Goal: Task Accomplishment & Management: Manage account settings

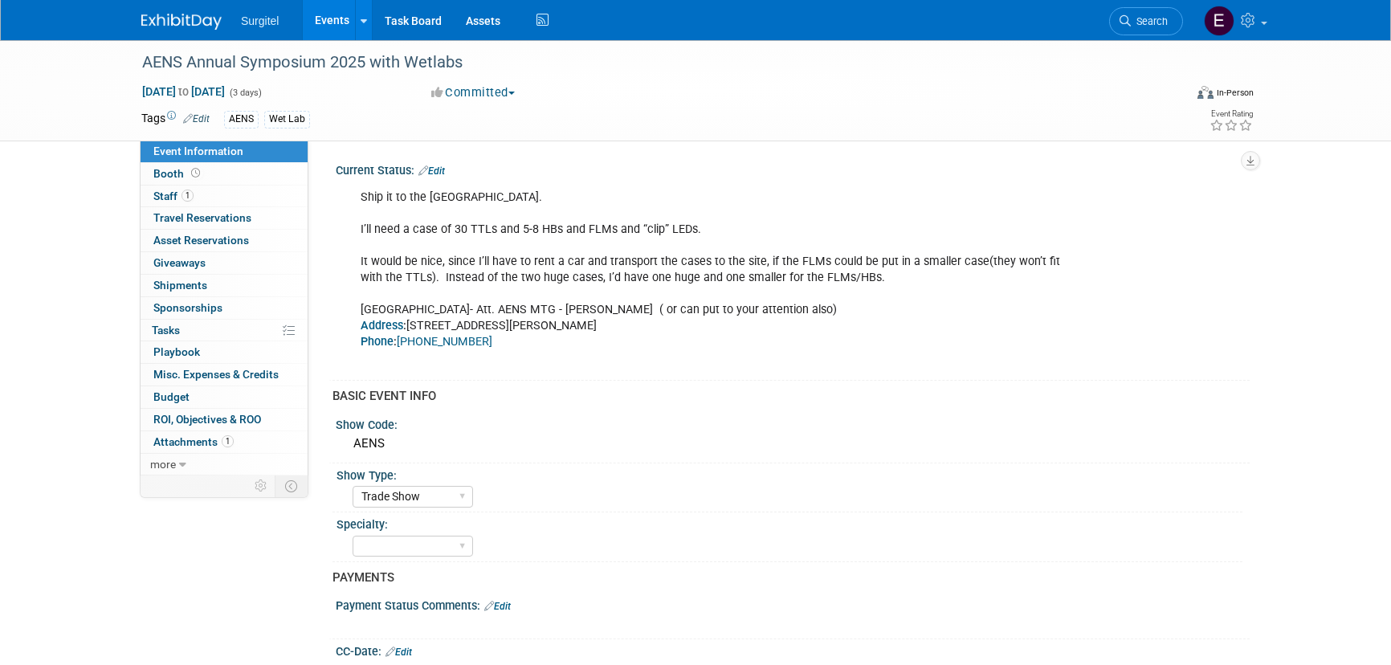
select select "Trade Show"
select select "SkyMiles - 93008"
select select "No"
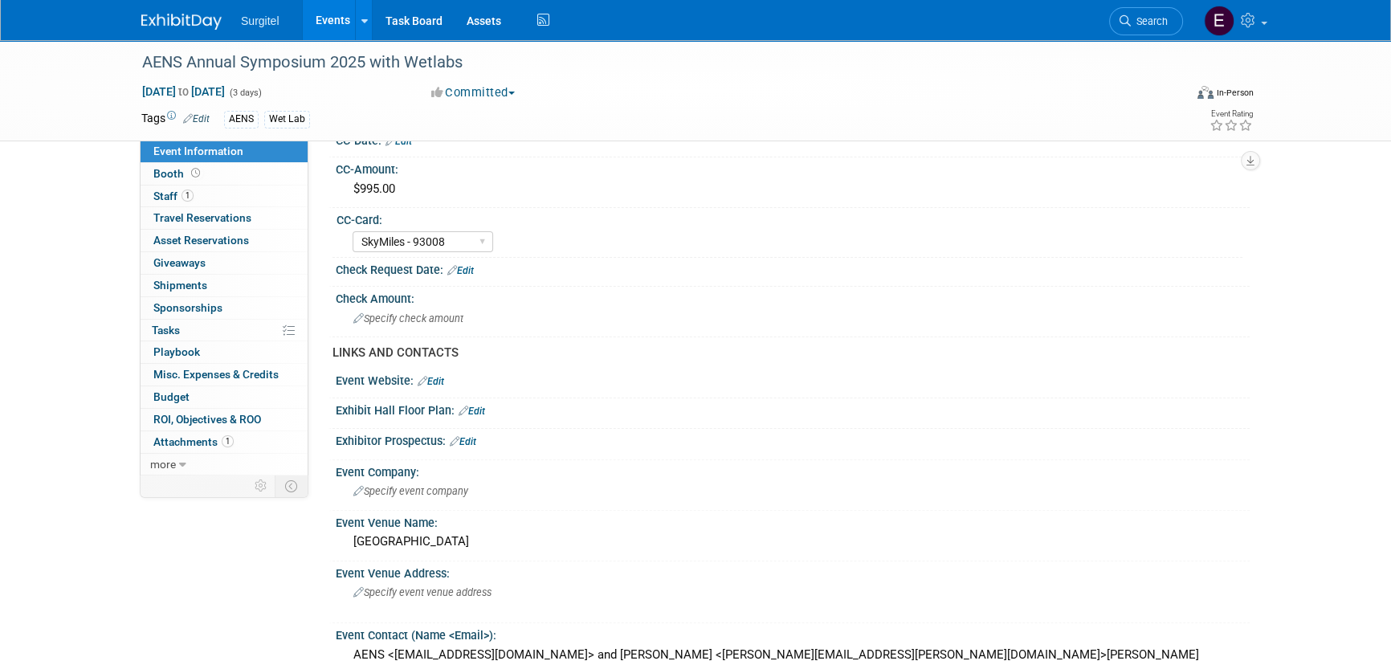
click at [345, 31] on link "Events" at bounding box center [332, 20] width 59 height 40
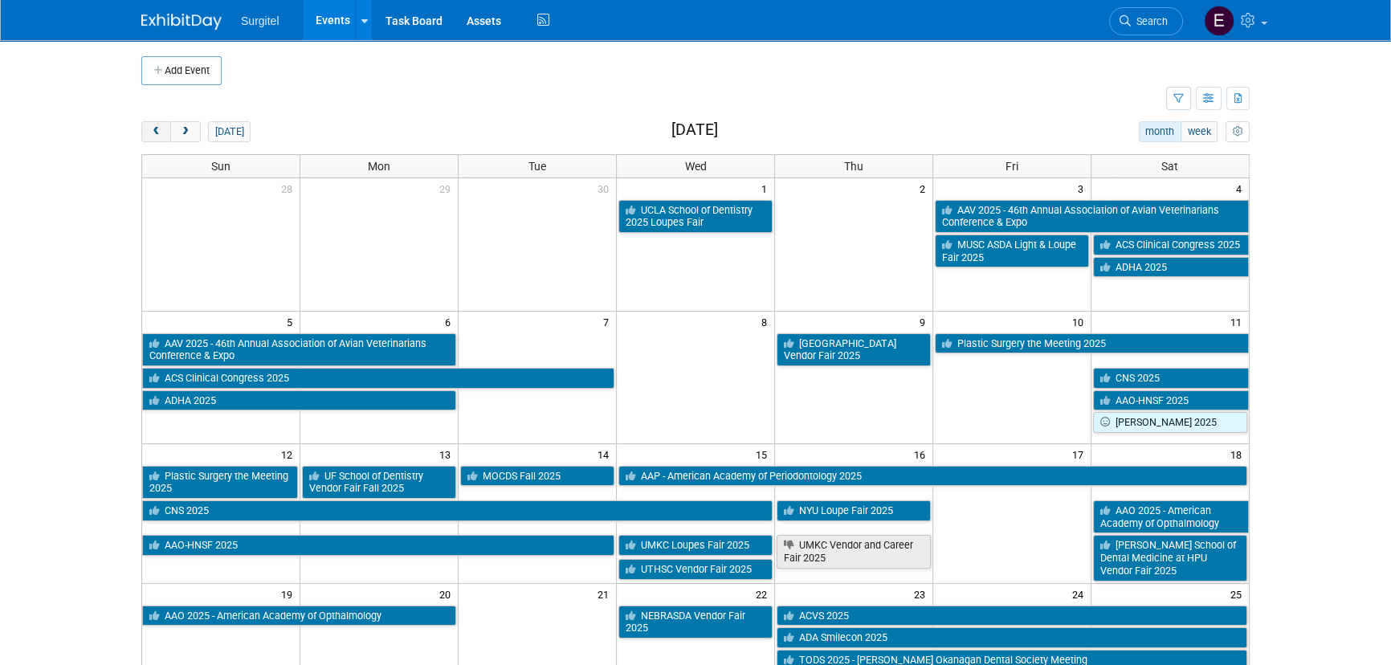
click at [149, 121] on div "Add Event New Event Duplicate Event Warning There is another event in your work…" at bounding box center [695, 527] width 1133 height 974
click at [1150, 27] on link "Search" at bounding box center [1146, 21] width 74 height 28
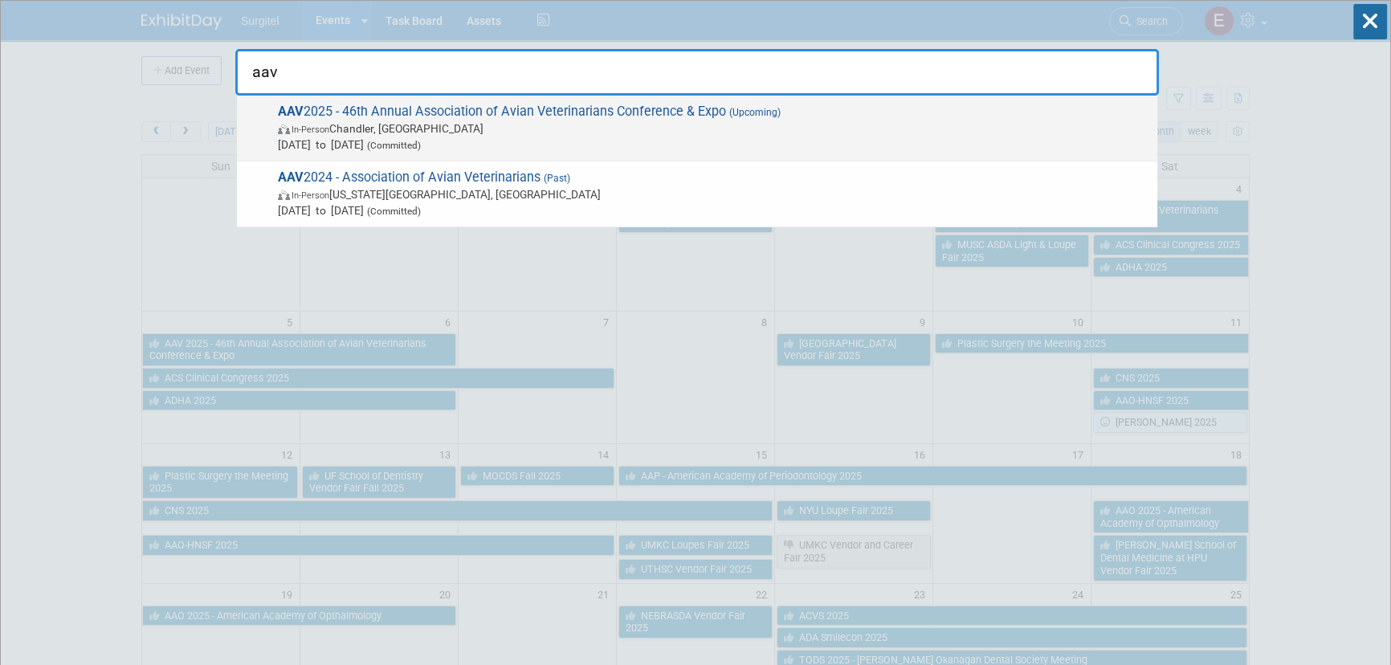
type input "aav"
click at [746, 135] on span "In-Person [PERSON_NAME], [GEOGRAPHIC_DATA]" at bounding box center [714, 129] width 872 height 16
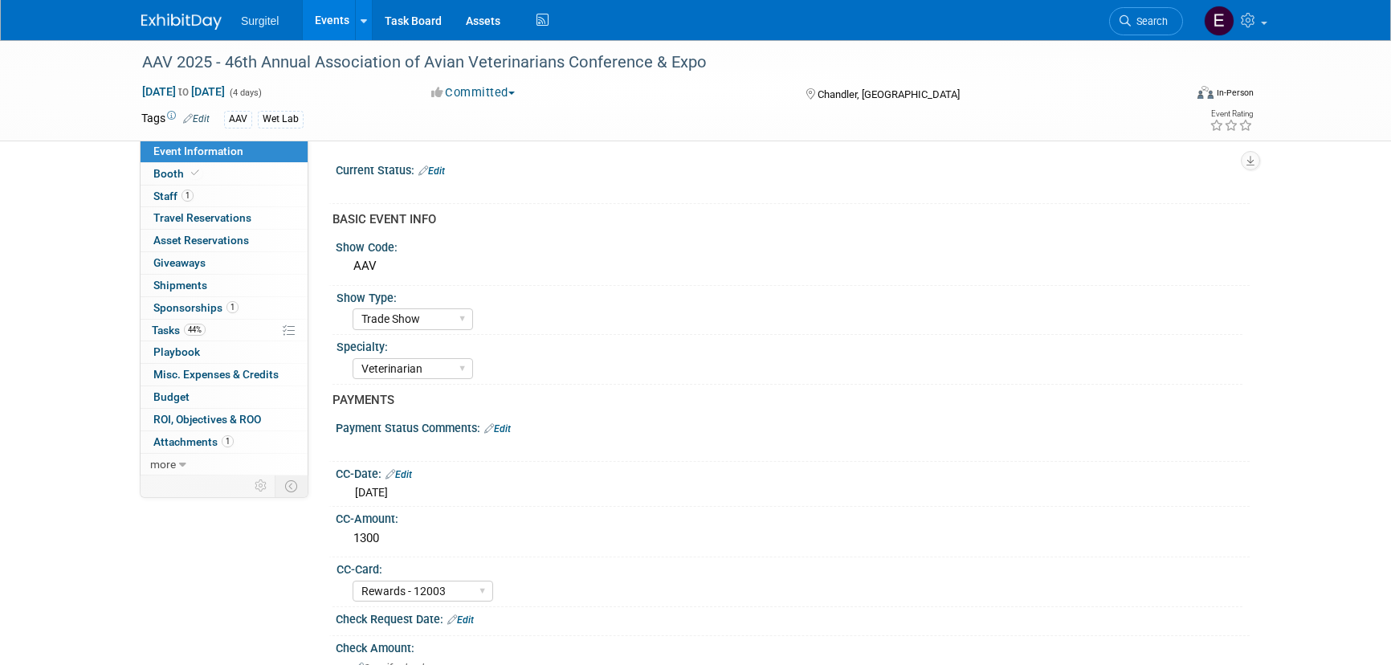
select select "Trade Show"
select select "Veterinarian"
select select "Rewards - 12003"
select select "No"
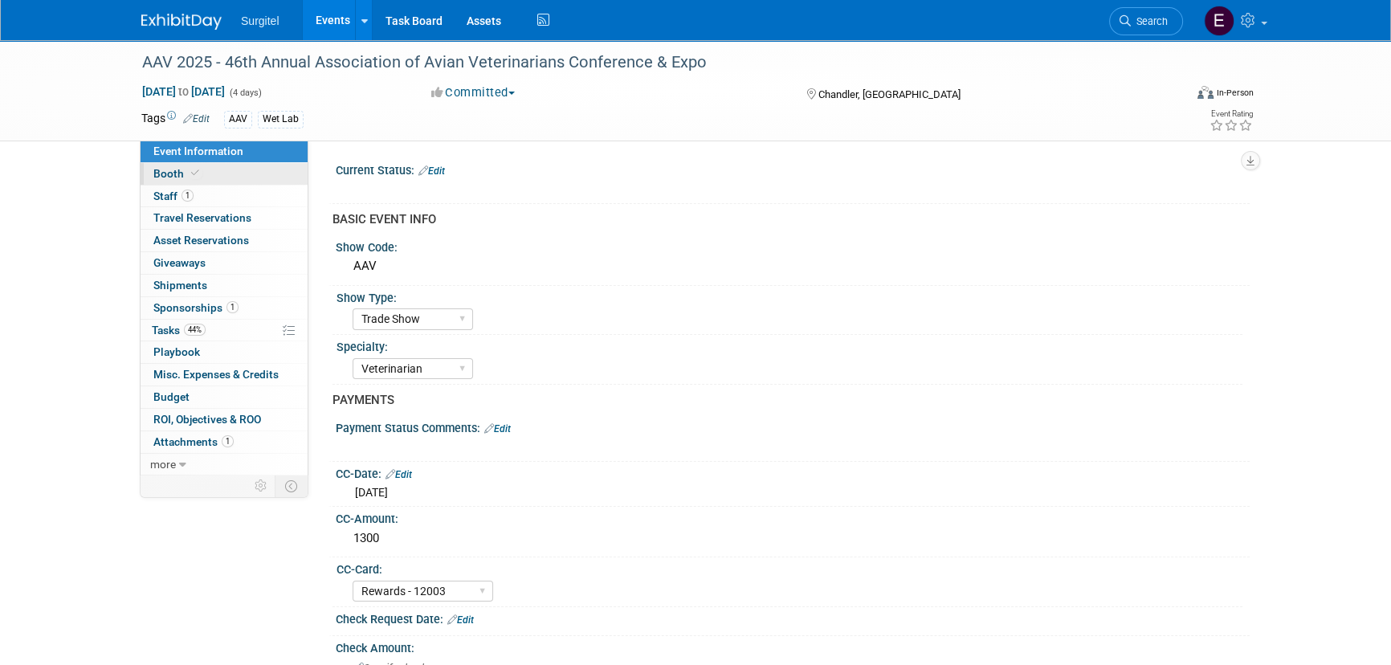
click at [188, 174] on span at bounding box center [195, 173] width 14 height 12
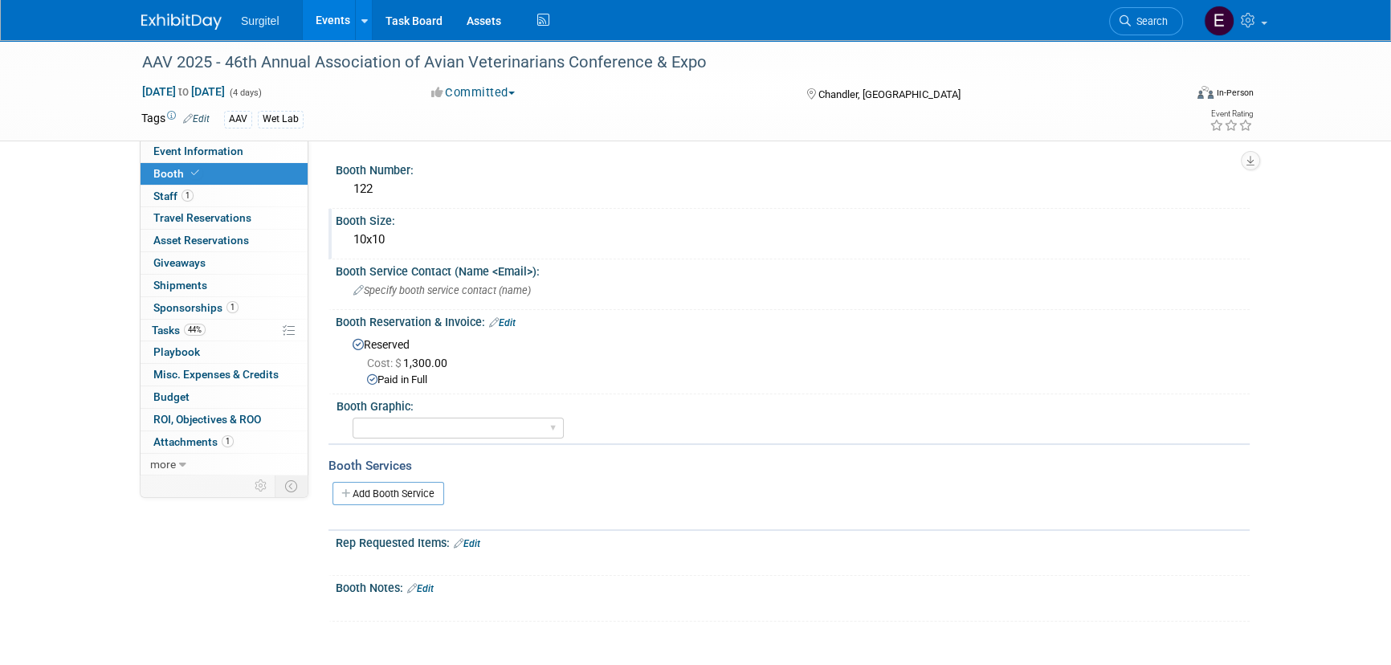
scroll to position [128, 0]
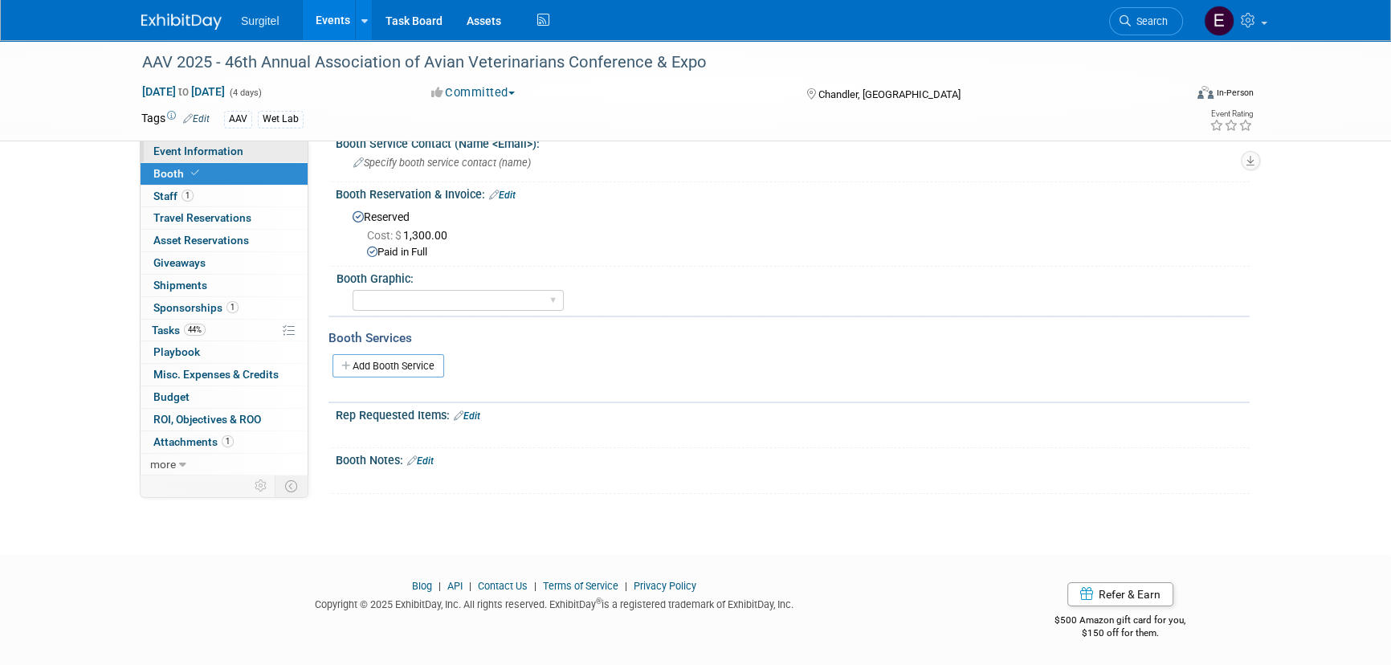
click at [189, 143] on link "Event Information" at bounding box center [224, 152] width 167 height 22
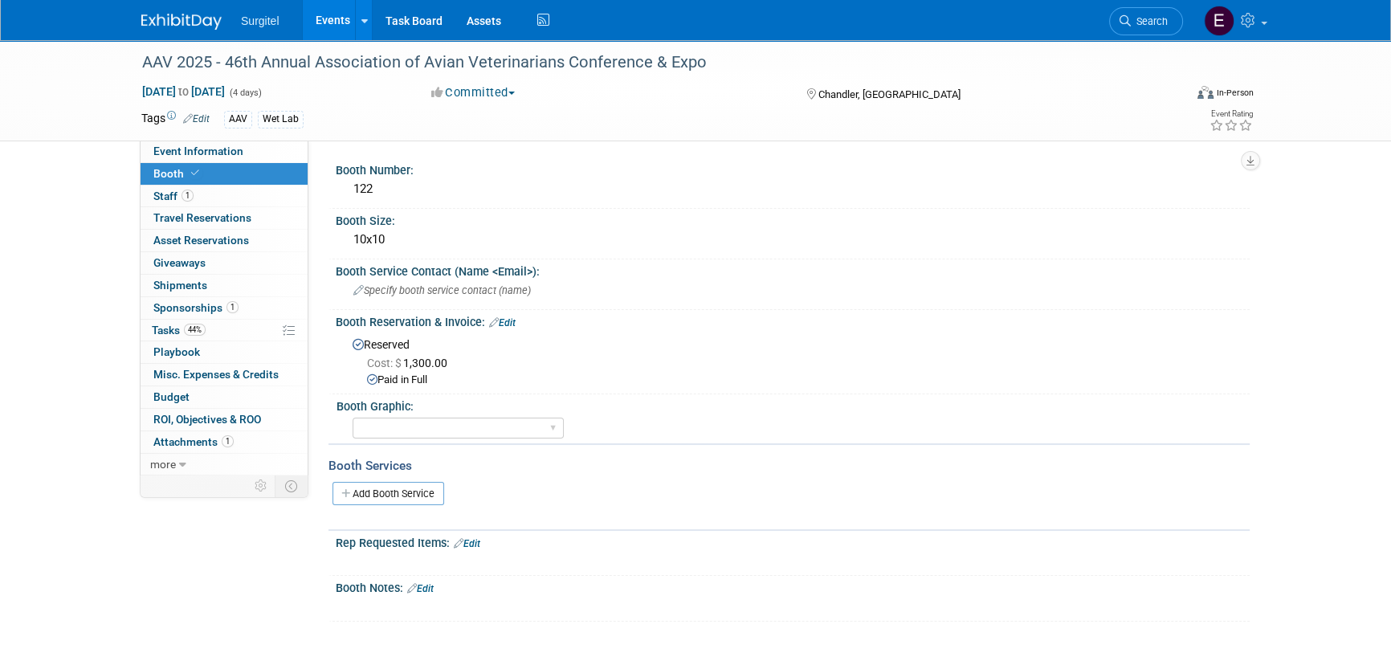
select select "Trade Show"
select select "Veterinarian"
select select "Rewards - 12003"
select select "No"
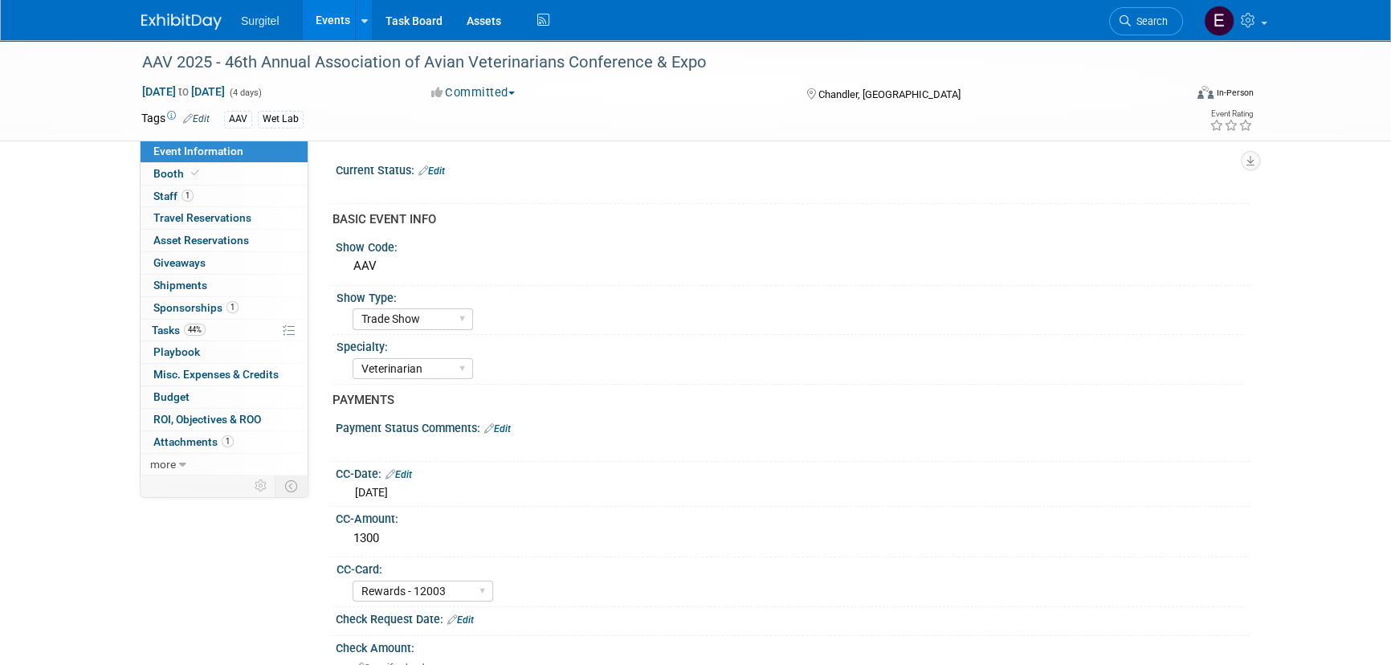
click at [439, 174] on link "Edit" at bounding box center [432, 170] width 27 height 11
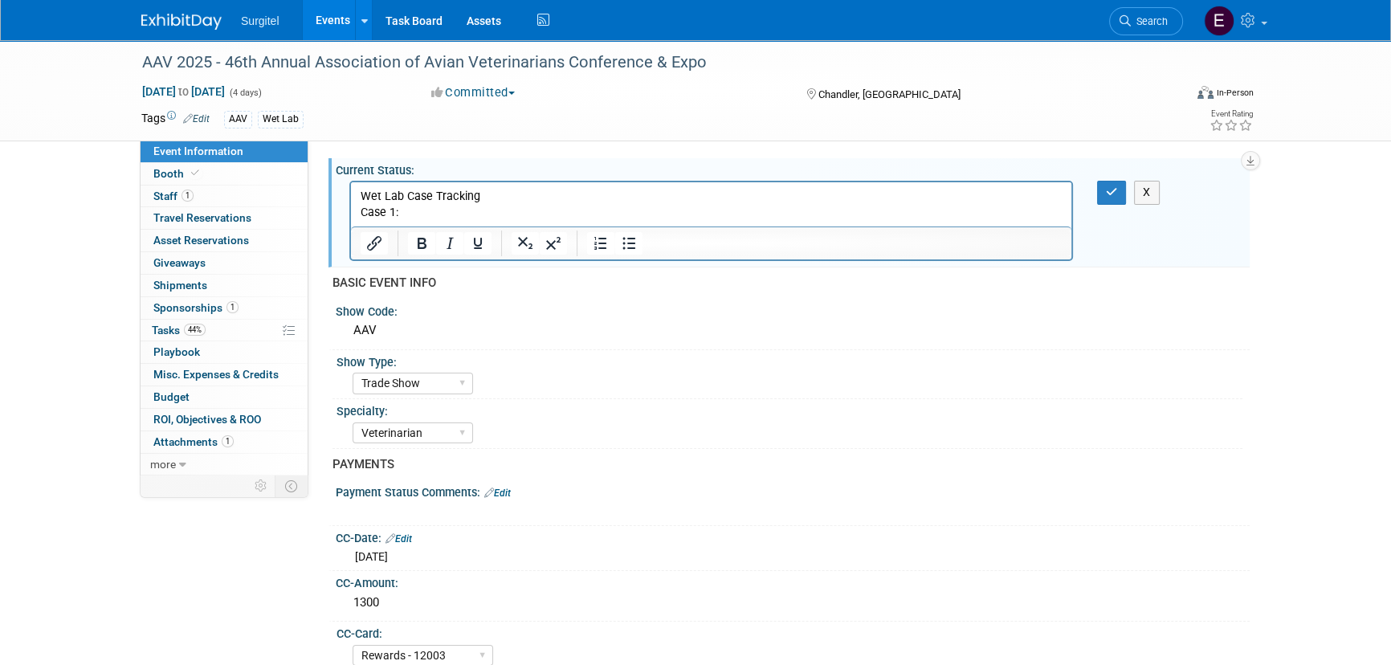
click at [451, 217] on p "Case 1:" at bounding box center [712, 213] width 702 height 16
click at [594, 212] on p "Case 1: 1Z4603510370402066" at bounding box center [712, 213] width 702 height 16
click at [595, 213] on p "Case 1: 1Z4603510370402066 Return Label:" at bounding box center [712, 213] width 702 height 16
click at [785, 214] on p "Case 1: 1Z4603510370402066 Return Label: 1Z 460 351 90 6946 6775" at bounding box center [712, 213] width 702 height 16
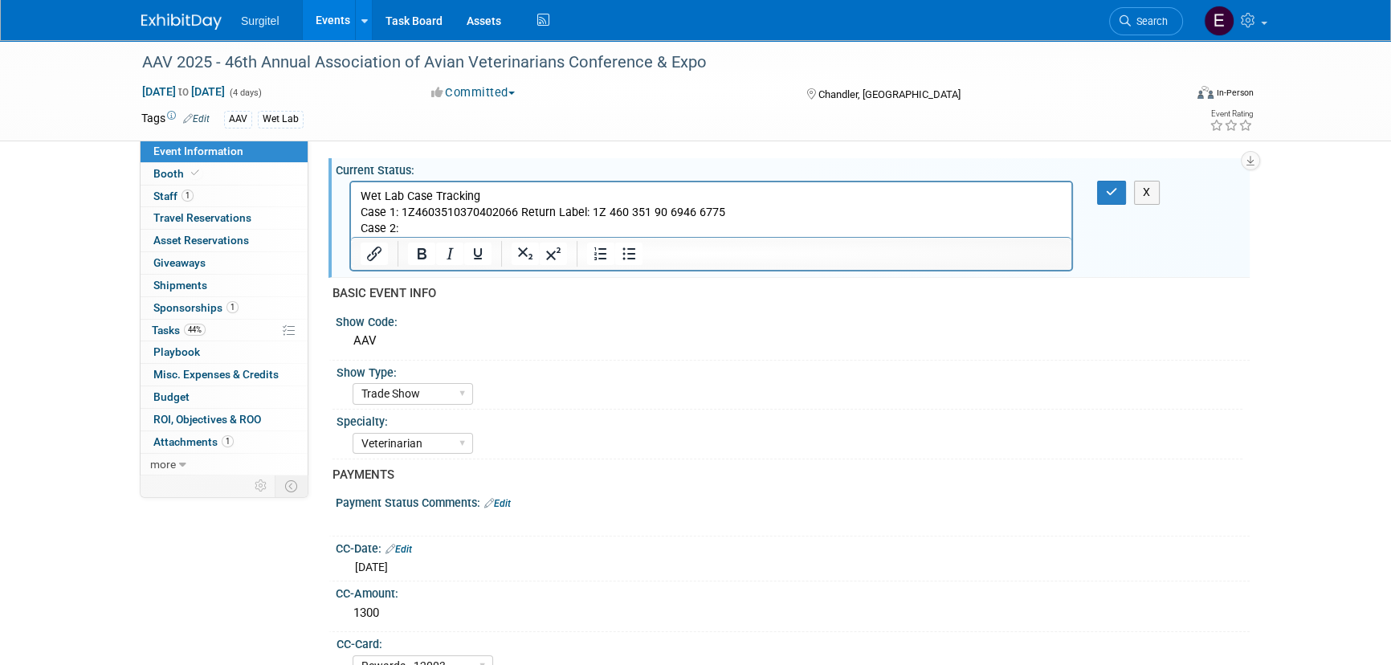
click at [402, 231] on p "Case 2:" at bounding box center [712, 229] width 702 height 16
click at [525, 228] on p "Case 2: 1Z4603510369763670" at bounding box center [712, 229] width 702 height 16
click at [591, 223] on p "Case 2: 1Z4603510369763670 Return Label:" at bounding box center [712, 229] width 702 height 16
click at [766, 228] on p "Case 2: 1Z4603510369763670 Return Label: 1Z 460 351 90 6993 1164" at bounding box center [712, 229] width 702 height 16
click at [521, 217] on p "Case 1: 1Z4603510370402066 Return Label: 1Z 460 351 90 6946 6775" at bounding box center [712, 213] width 702 height 16
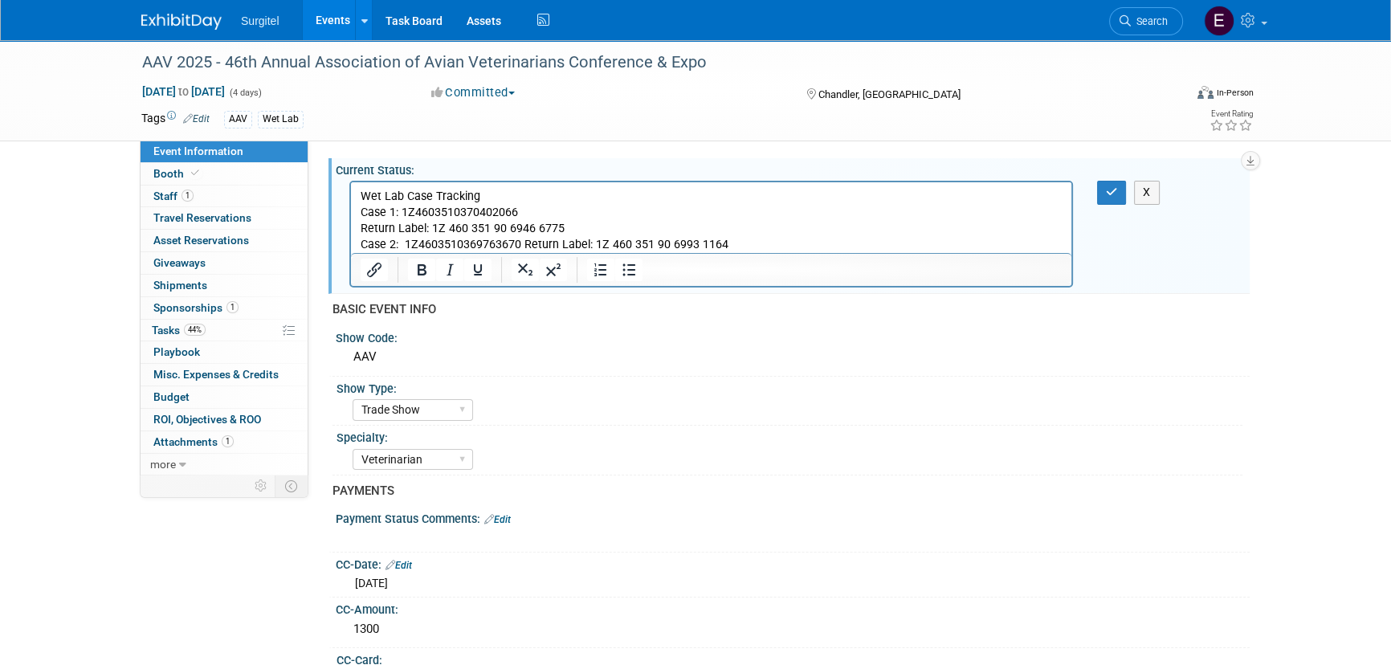
click at [528, 241] on p "Case 2: 1Z4603510369763670 Return Label: 1Z 460 351 90 6993 1164" at bounding box center [712, 245] width 702 height 16
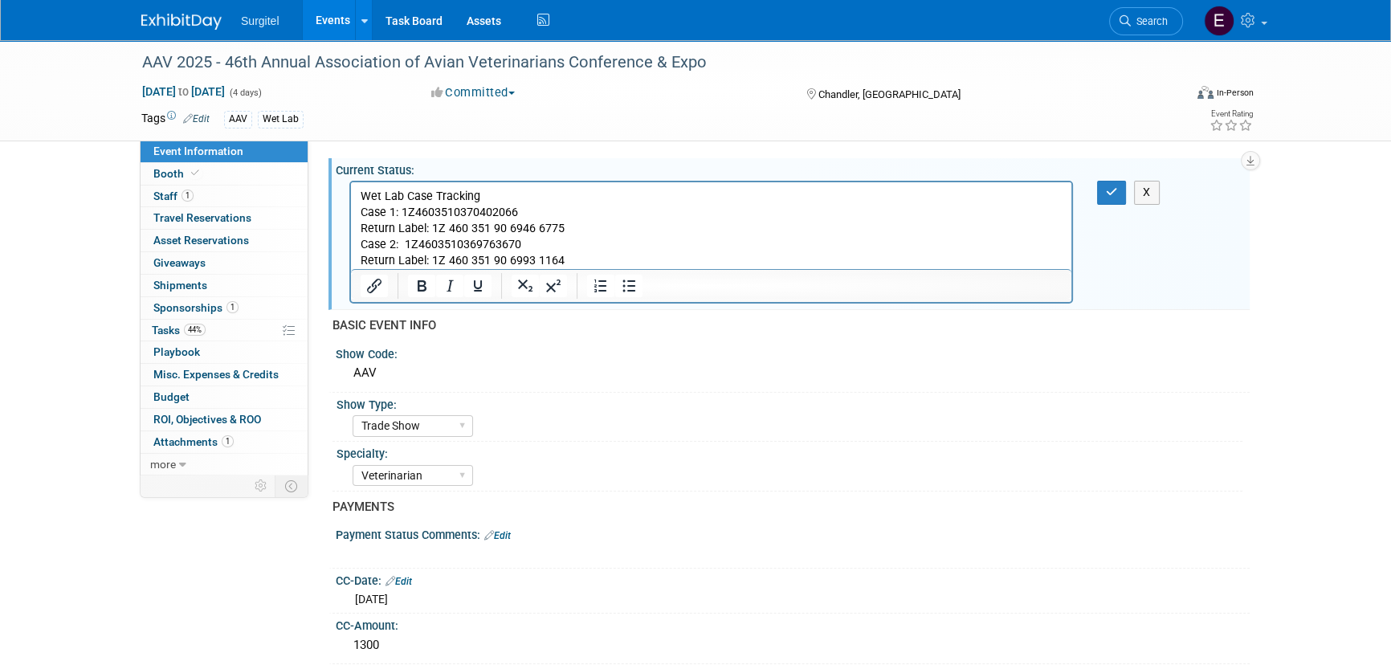
click at [589, 263] on p "Return Label: 1Z 460 351 90 6993 1164" at bounding box center [712, 261] width 702 height 16
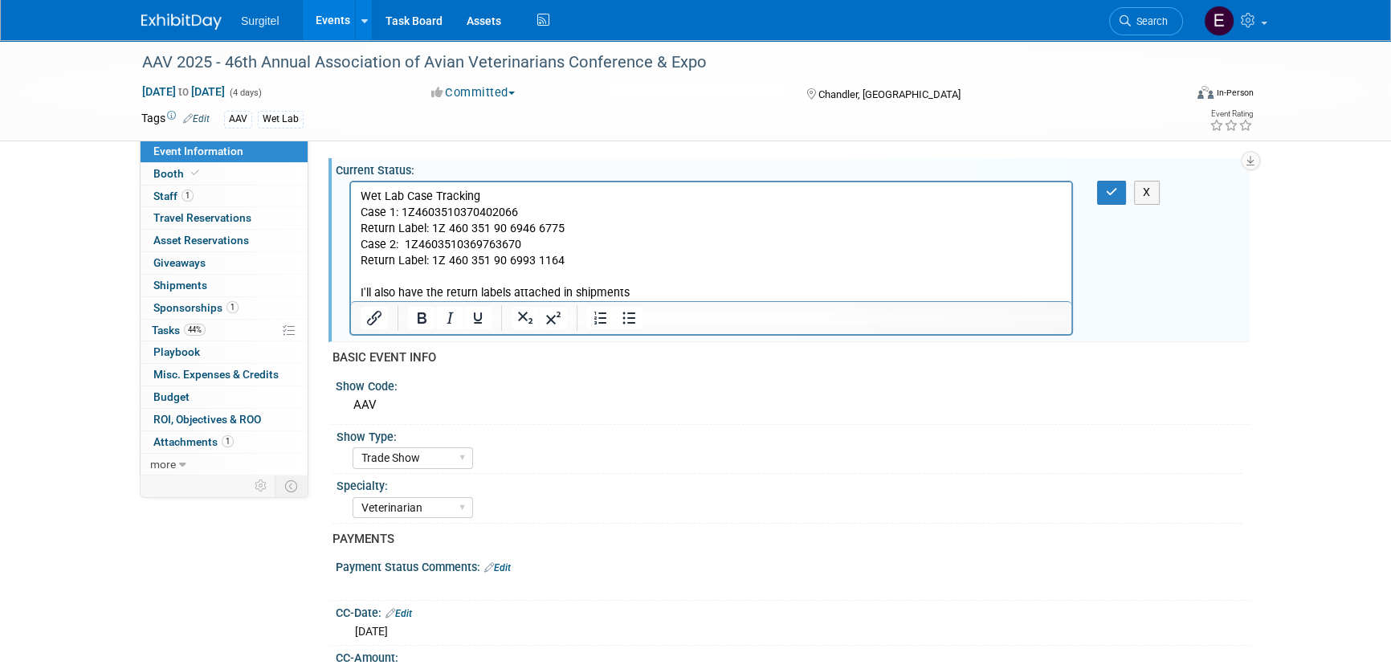
click at [1118, 204] on div "X" at bounding box center [793, 257] width 914 height 161
click at [1109, 188] on icon "button" at bounding box center [1112, 191] width 12 height 11
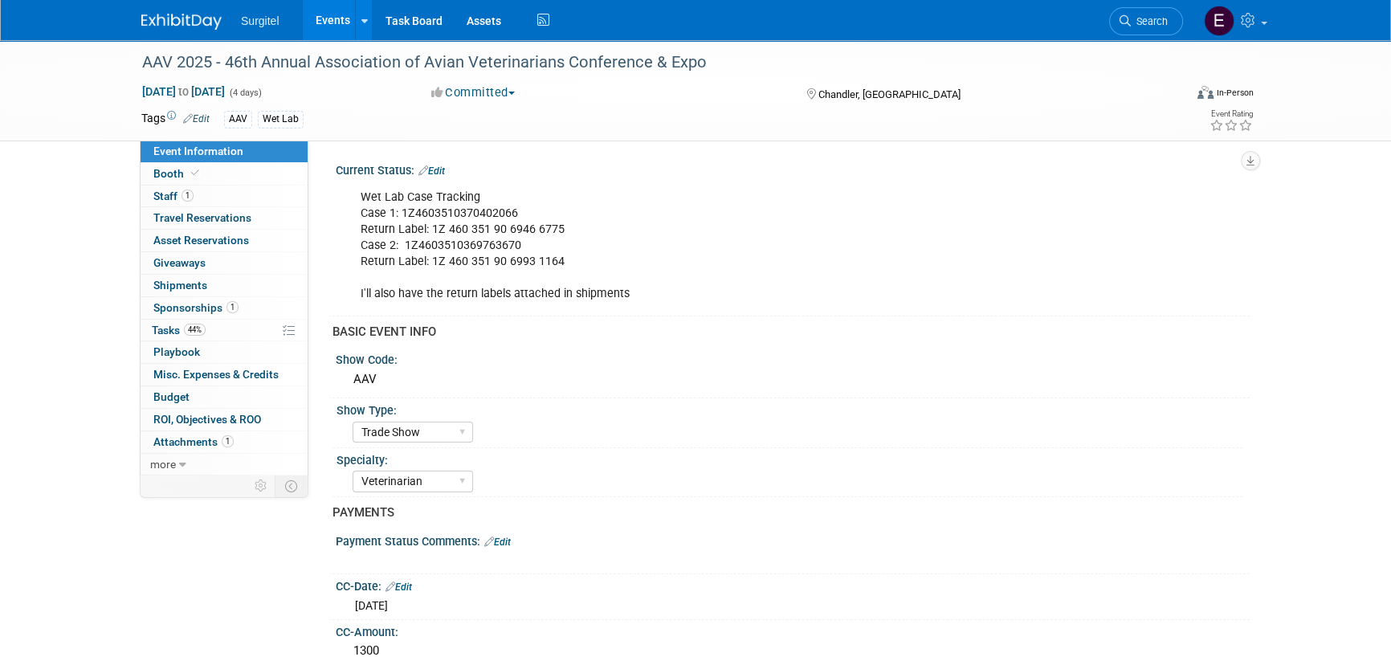
click at [442, 169] on link "Edit" at bounding box center [432, 170] width 27 height 11
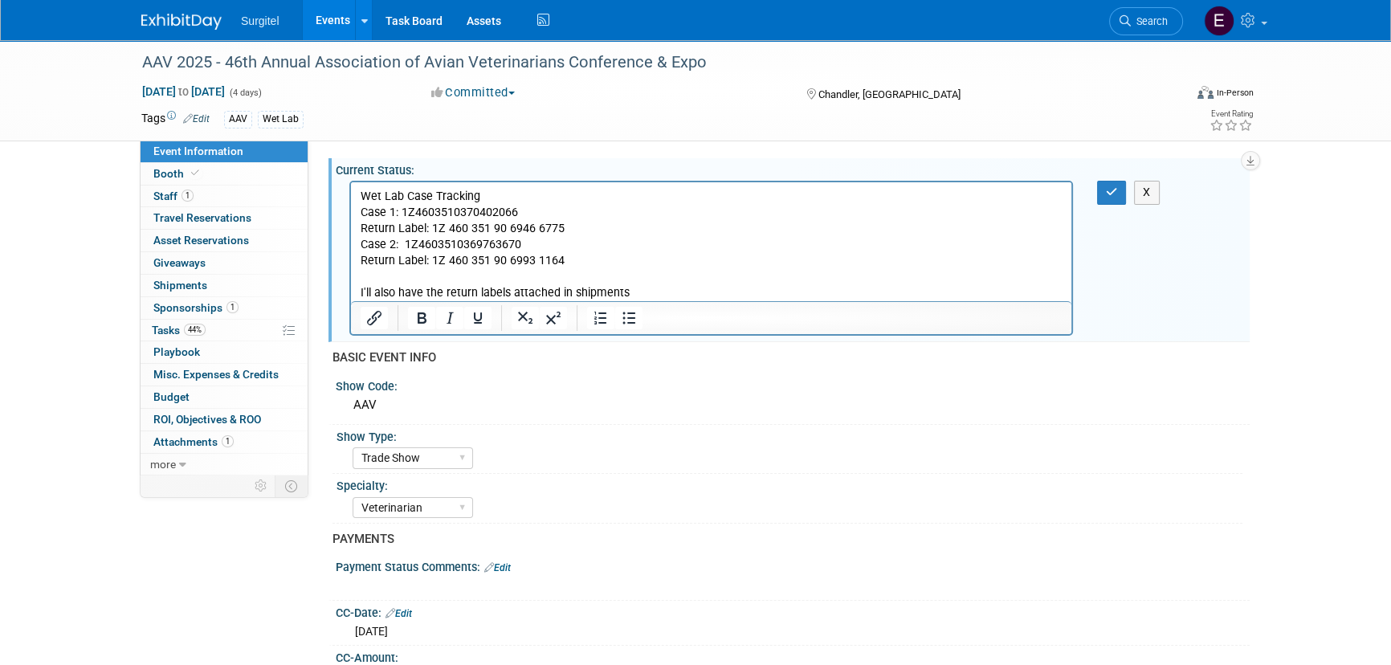
click at [594, 266] on p "Wet Lab Case Tracking Case 1: 1Z4603510370402066 Return Label: 1Z 460 351 90 69…" at bounding box center [712, 245] width 702 height 113
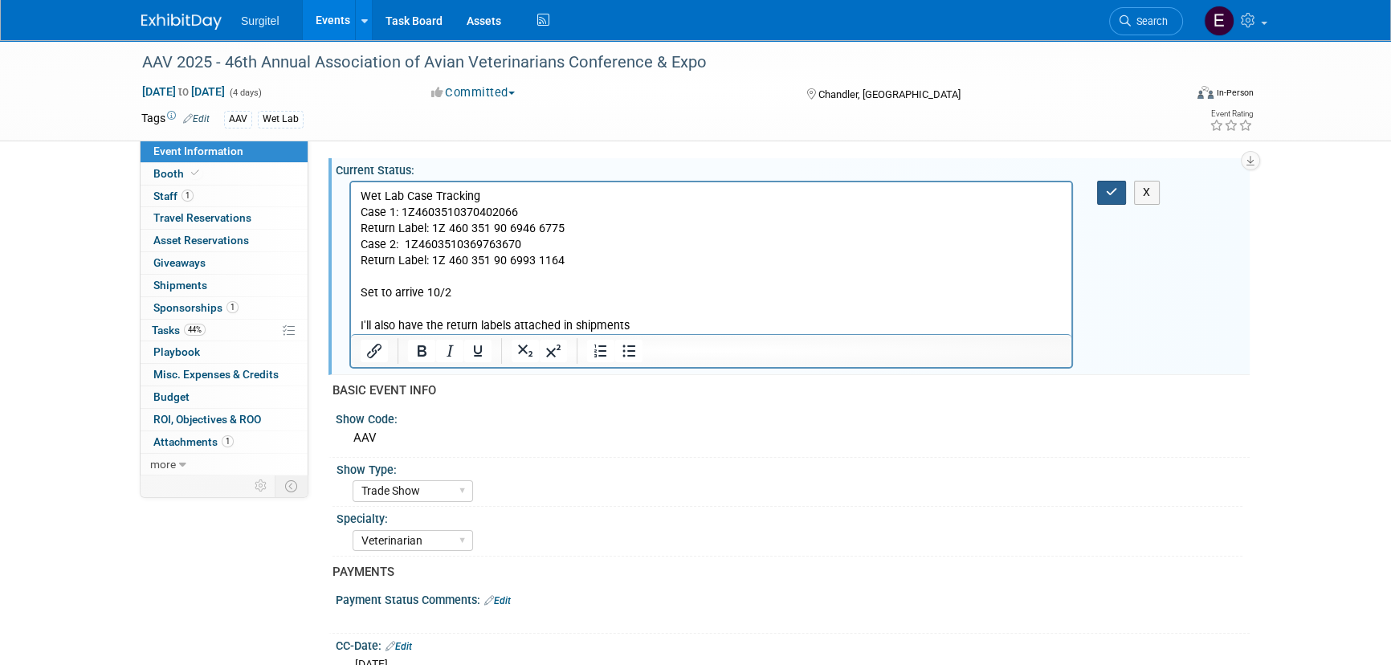
click at [1120, 190] on button "button" at bounding box center [1112, 192] width 30 height 23
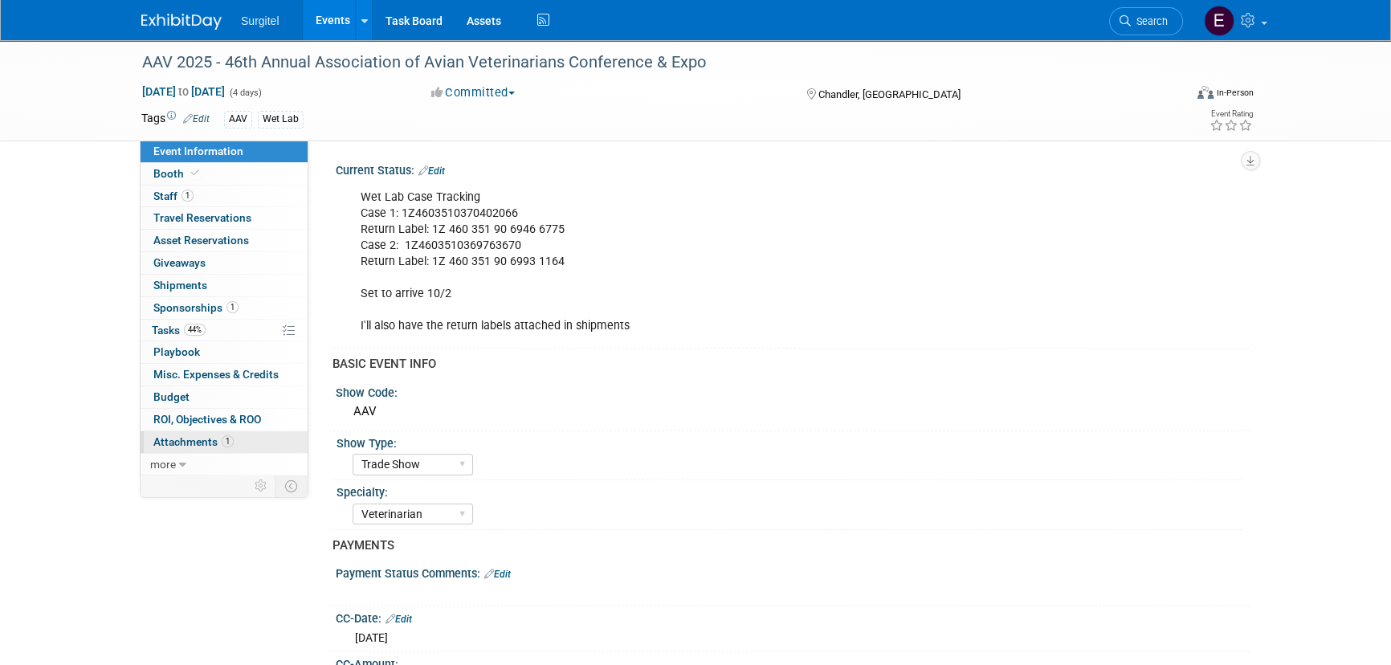
click at [185, 443] on span "Attachments 1" at bounding box center [193, 441] width 80 height 13
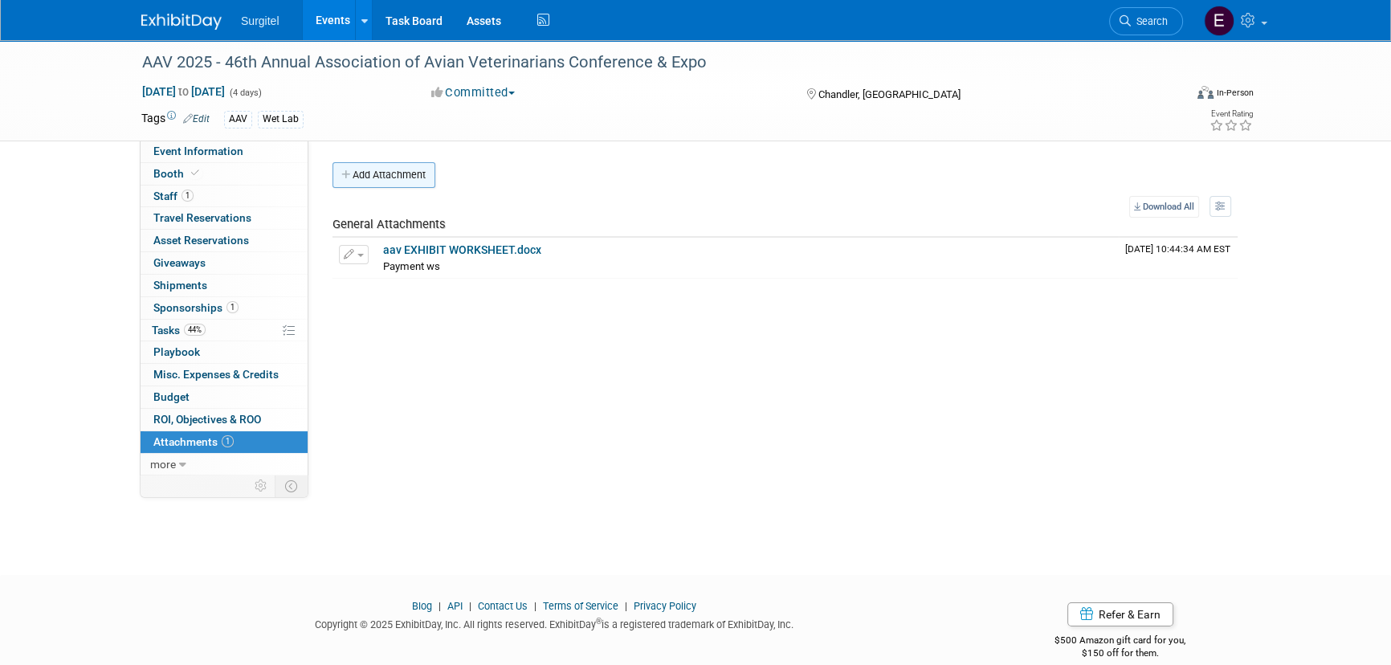
click at [434, 164] on button "Add Attachment" at bounding box center [384, 175] width 103 height 26
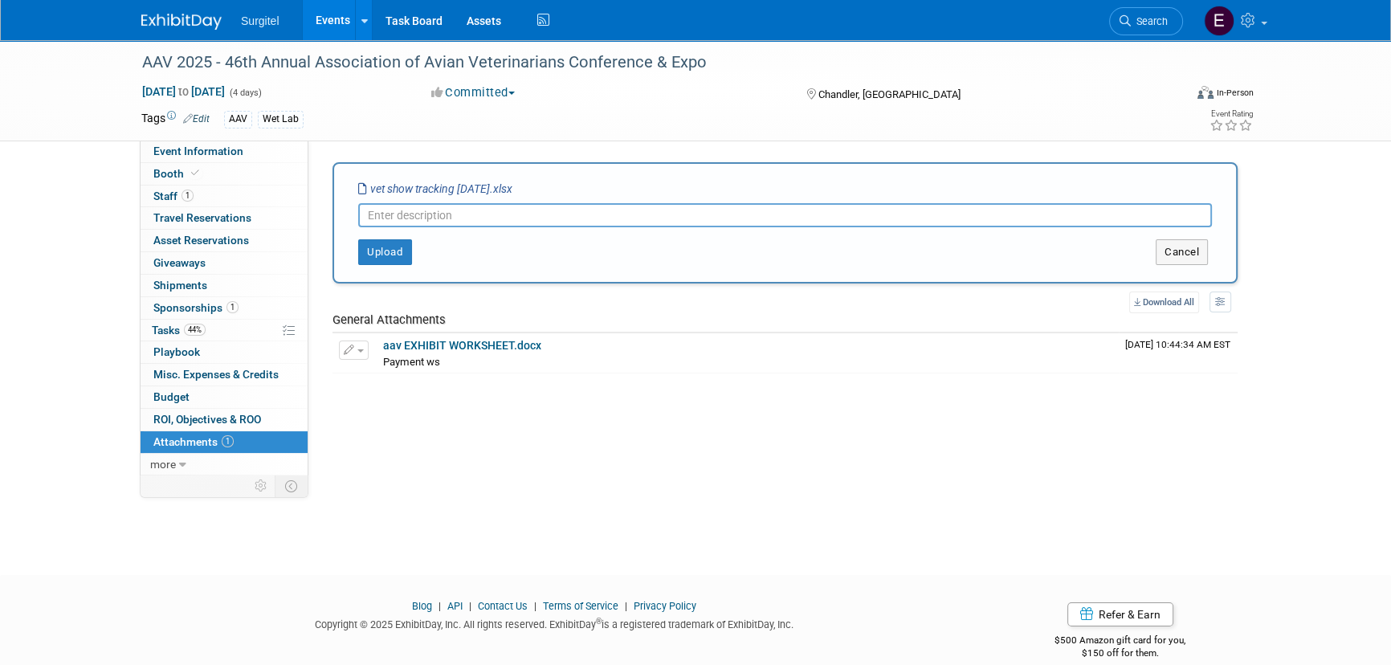
click at [417, 210] on input "text" at bounding box center [785, 215] width 854 height 24
type input "Wet Lab Case Tracking"
click at [383, 246] on button "Upload" at bounding box center [385, 252] width 54 height 26
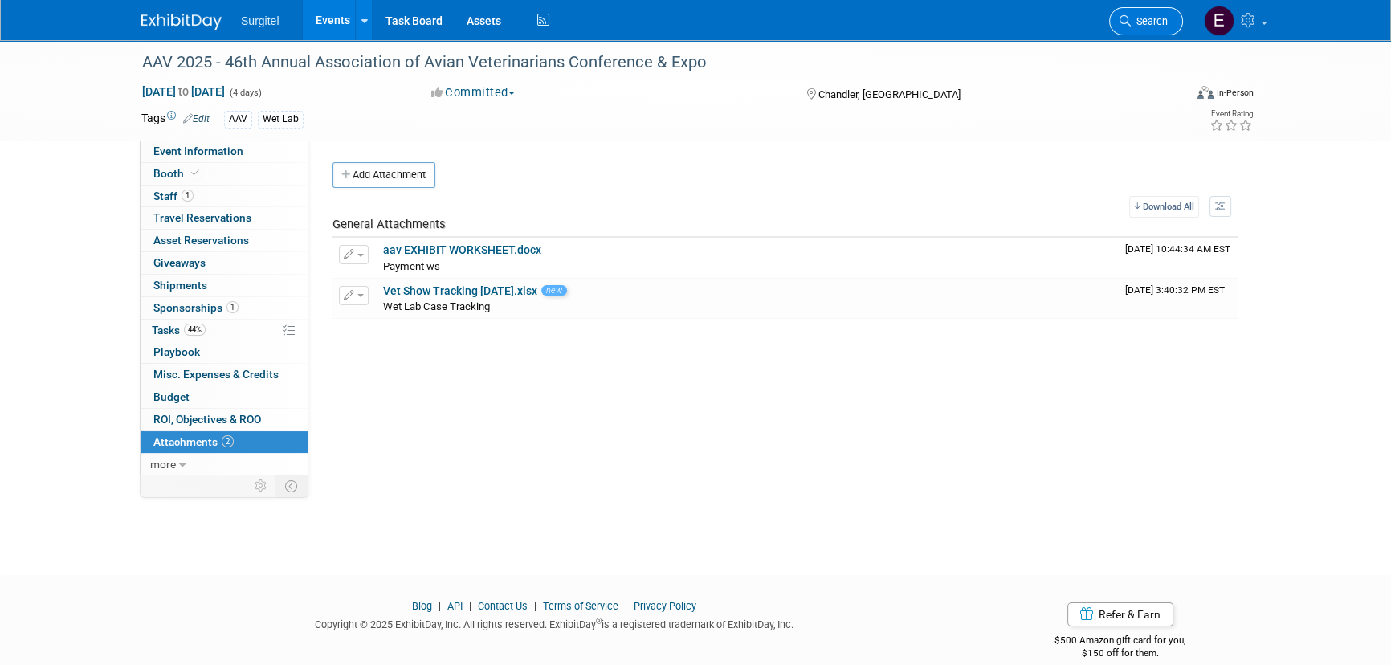
click at [1165, 14] on link "Search" at bounding box center [1146, 21] width 74 height 28
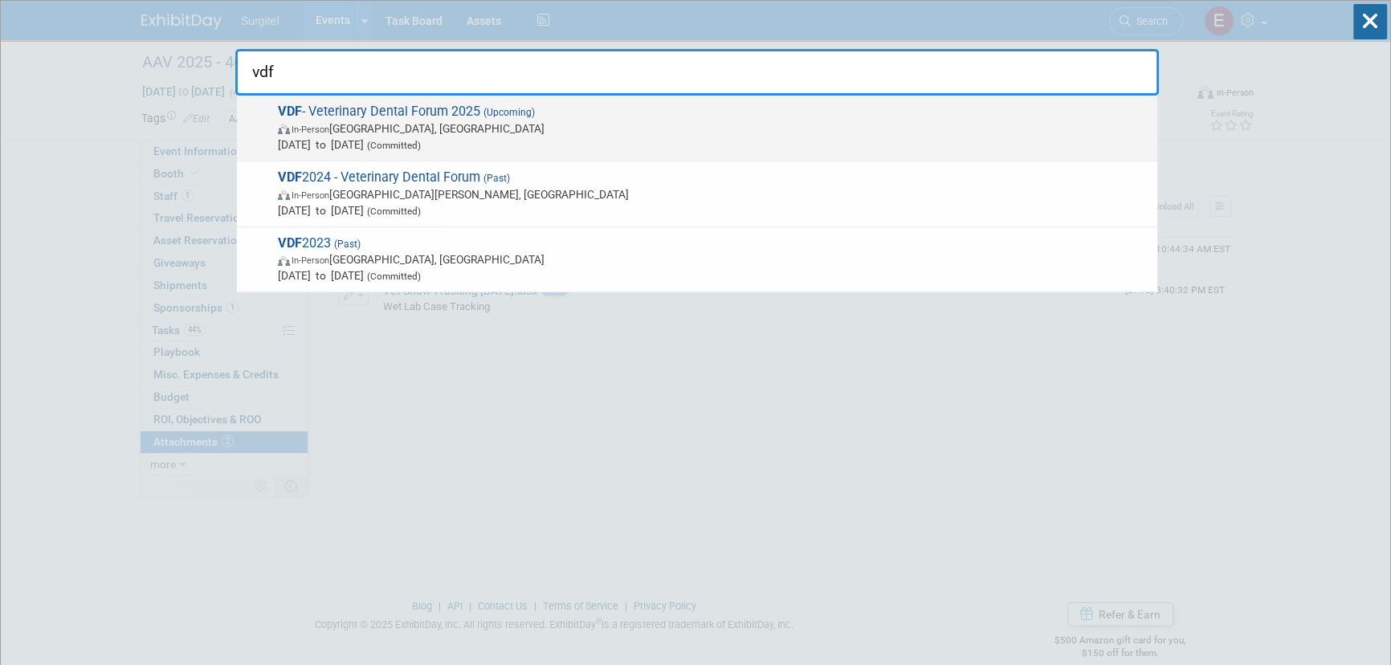
type input "vdf"
click at [333, 143] on span "Sep 24, 2025 to Sep 27, 2025 (Committed)" at bounding box center [714, 145] width 872 height 16
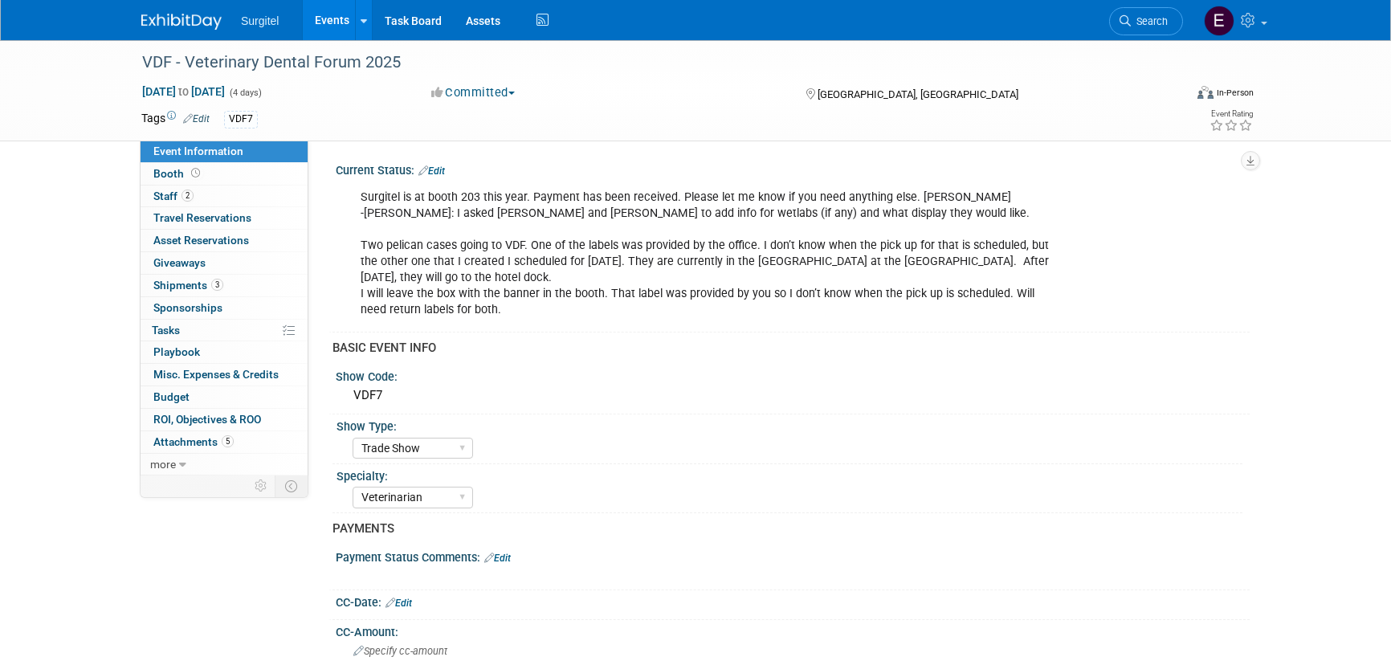
select select "Trade Show"
select select "Veterinarian"
select select "No"
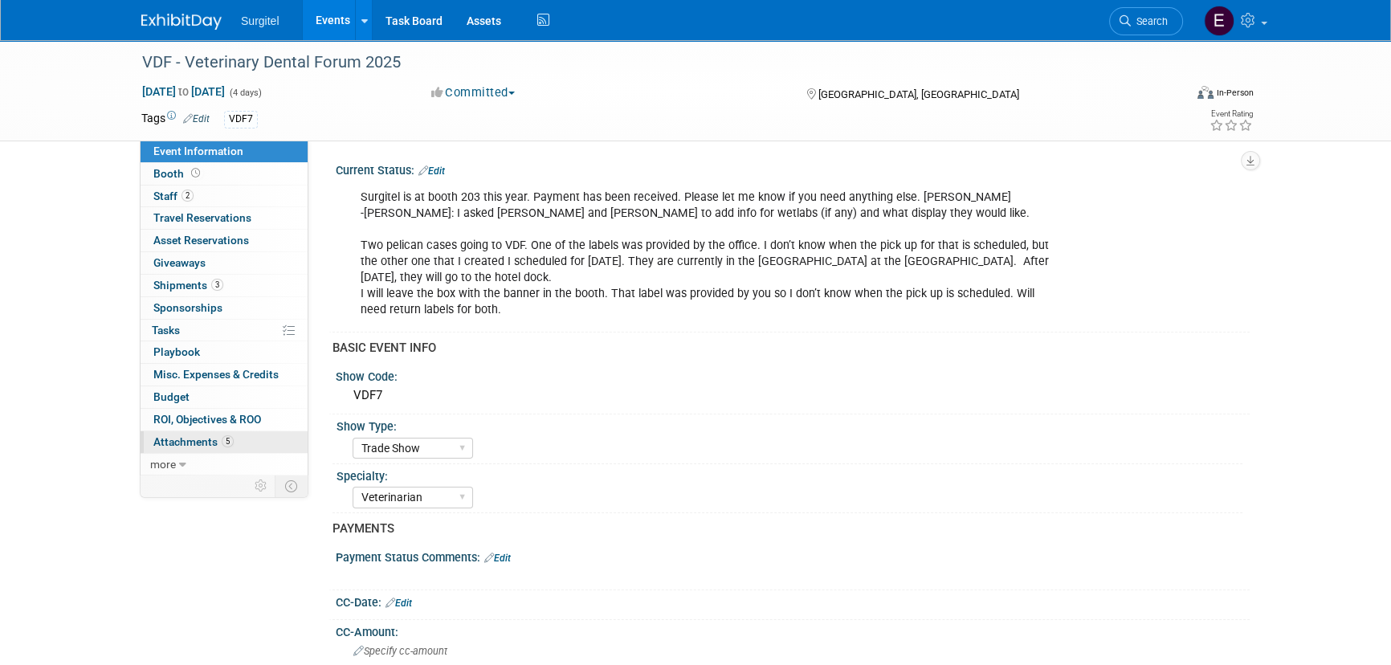
click at [214, 445] on span "Attachments 5" at bounding box center [193, 441] width 80 height 13
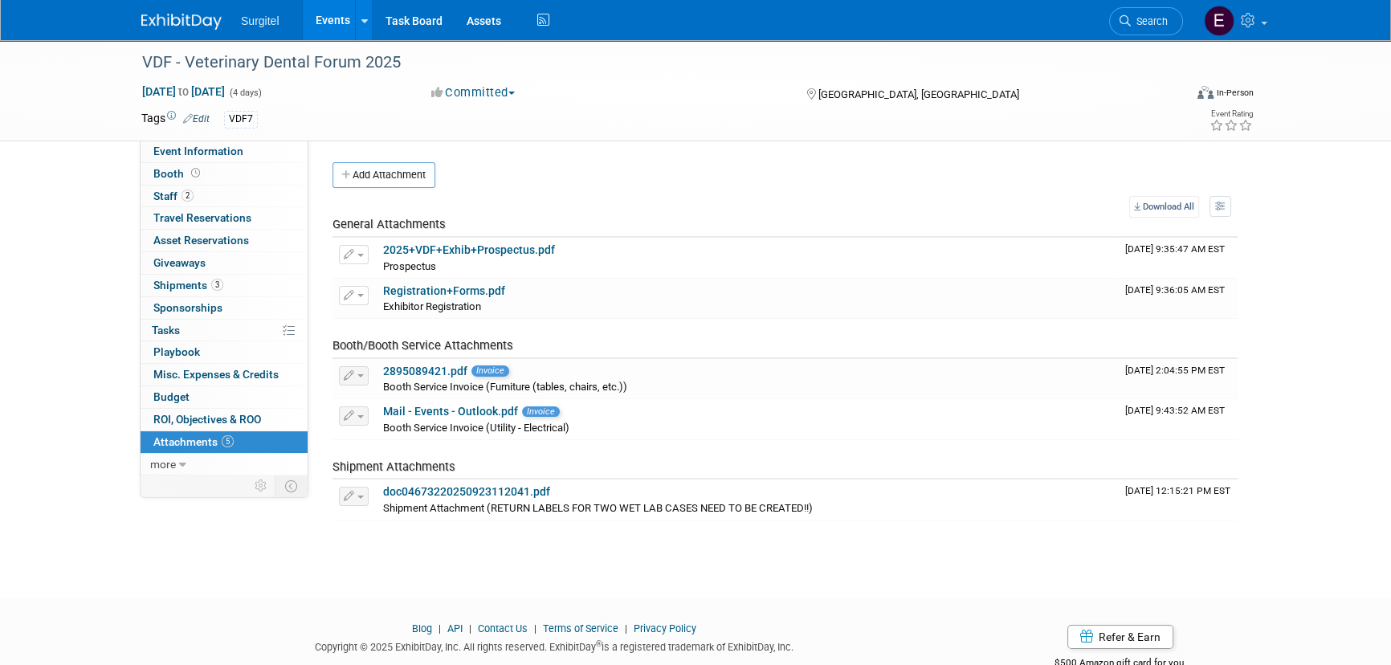
click at [409, 194] on div "Add Attachment Select file This is an invoice Upload Cancel Download All View P…" at bounding box center [785, 341] width 905 height 358
click at [411, 173] on button "Add Attachment" at bounding box center [384, 175] width 103 height 26
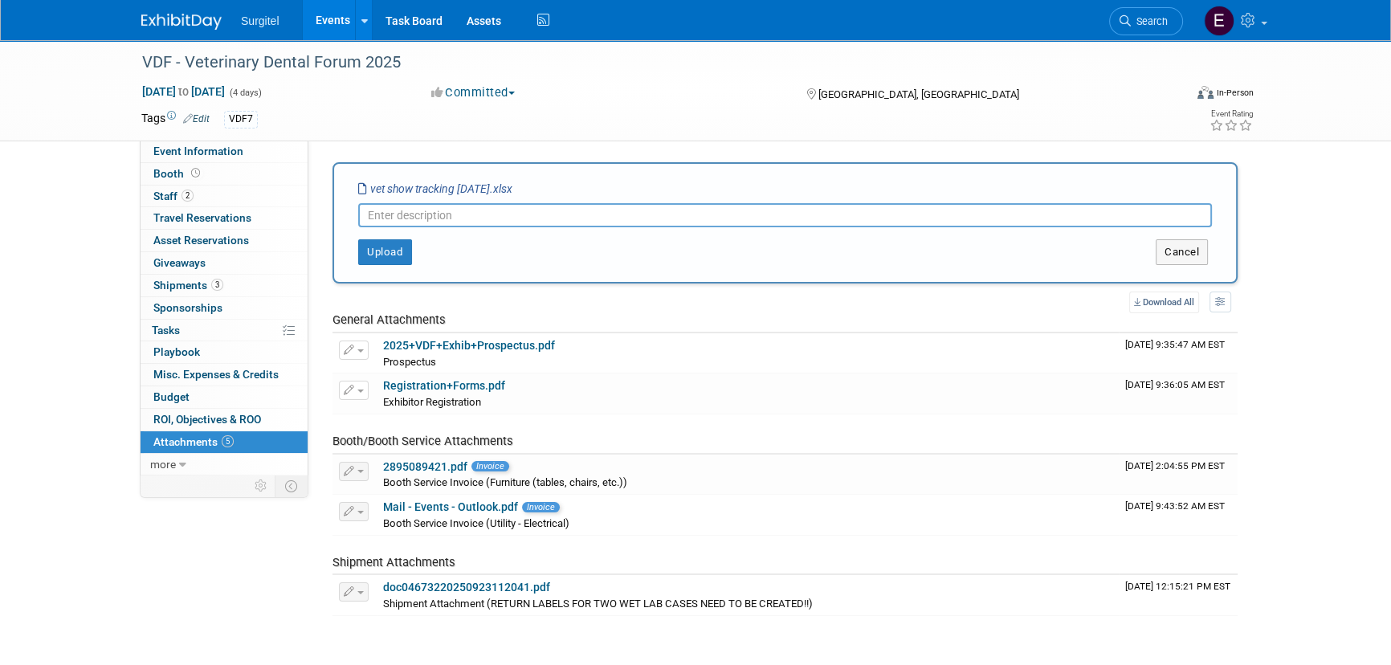
click at [449, 219] on input "text" at bounding box center [785, 215] width 854 height 24
type input "Wet Lab Case Tracking"
click at [393, 261] on button "Upload" at bounding box center [385, 252] width 54 height 26
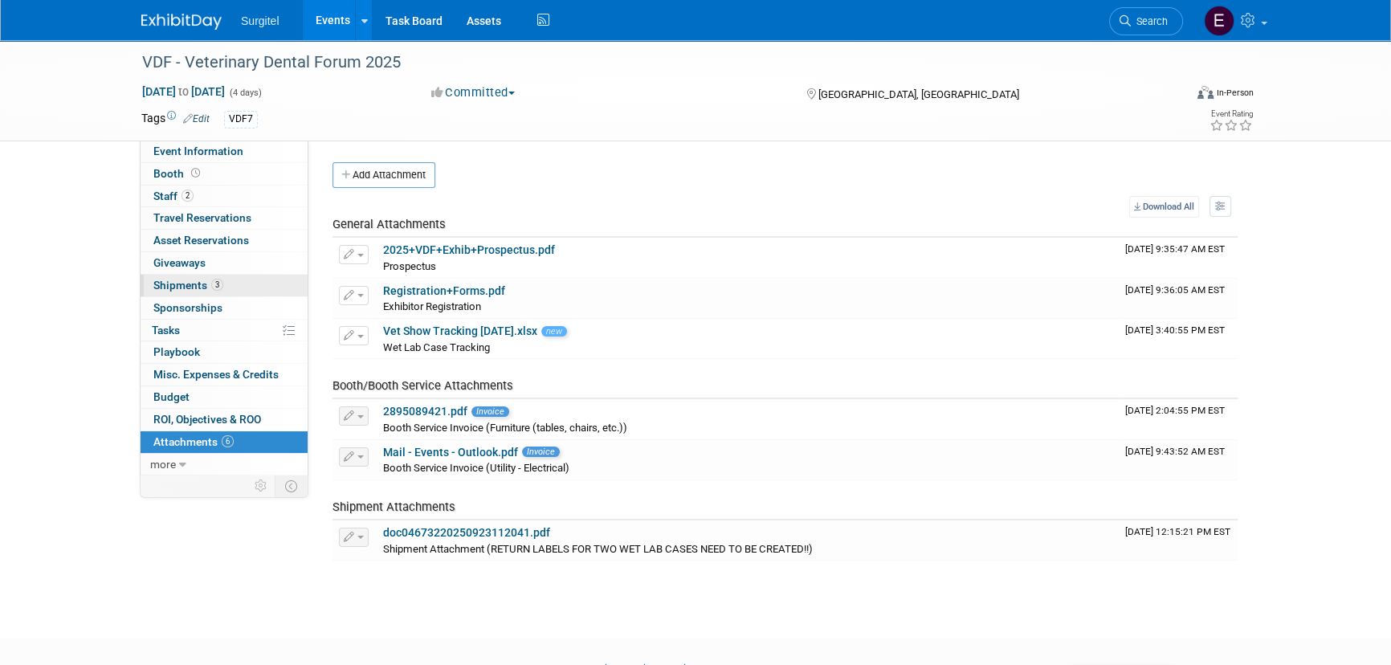
click at [198, 290] on span "Shipments 3" at bounding box center [188, 285] width 70 height 13
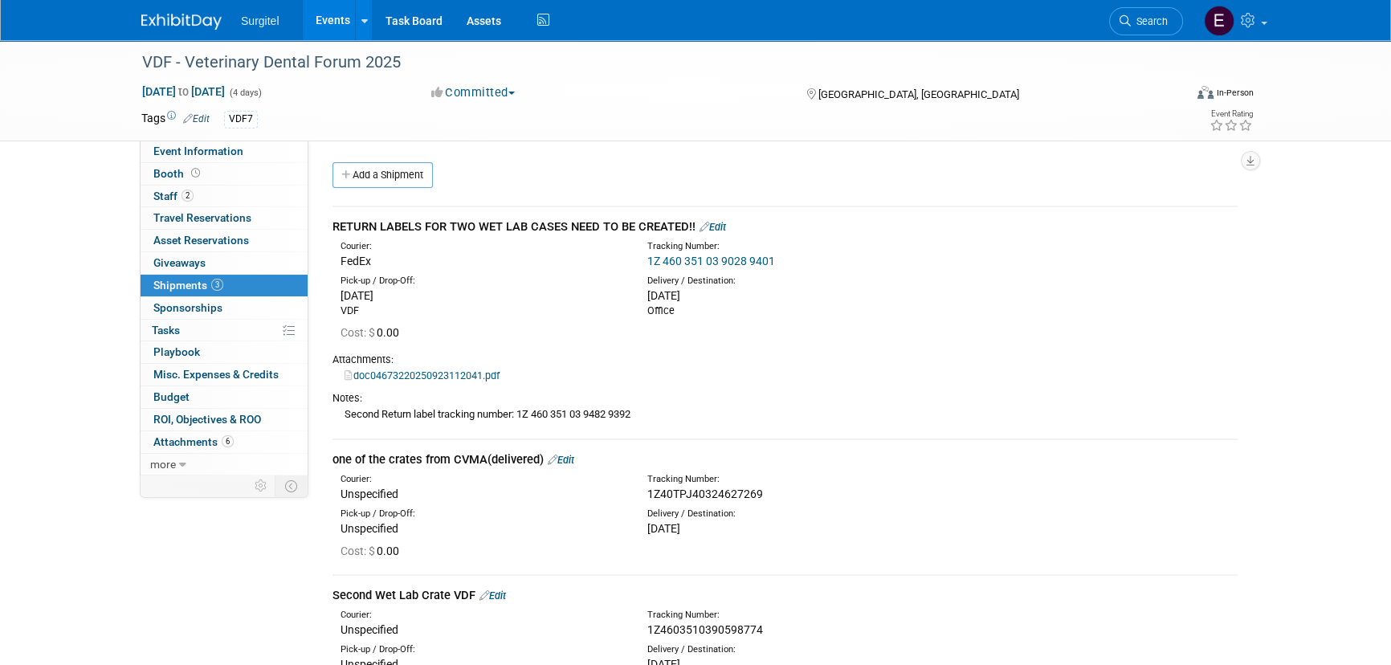
click at [502, 599] on link "Edit" at bounding box center [493, 596] width 27 height 12
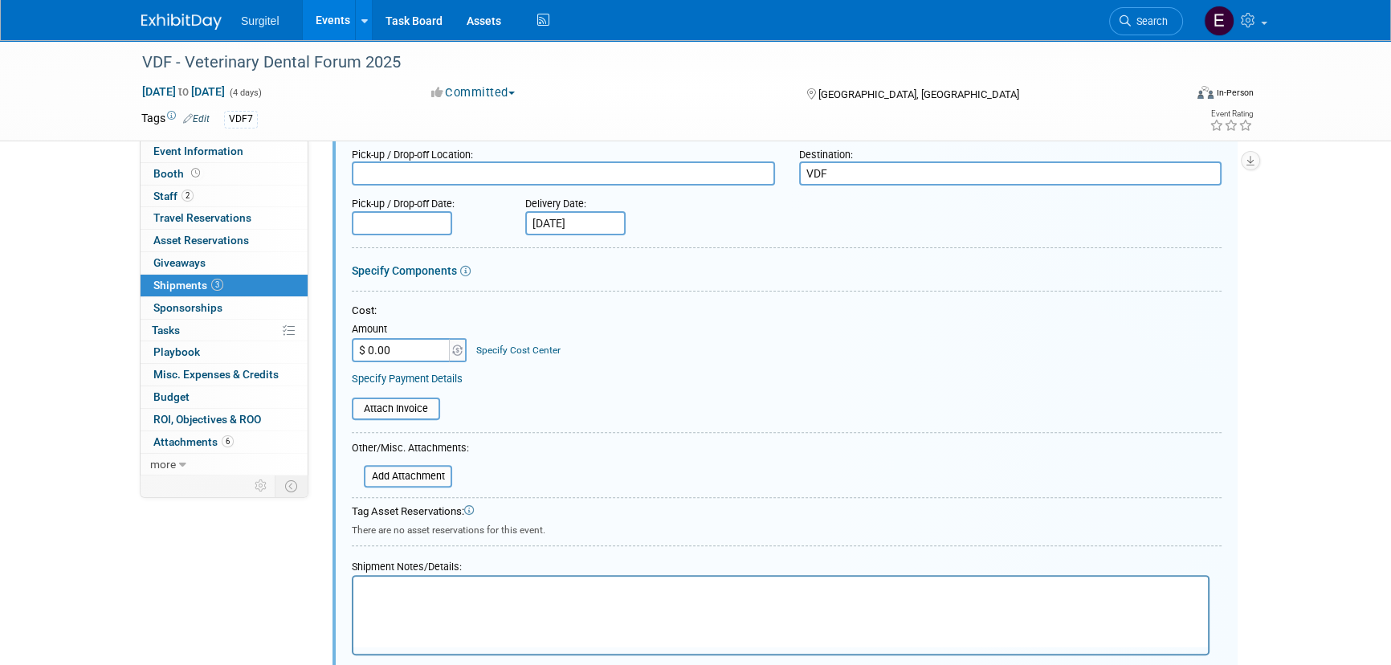
scroll to position [756, 0]
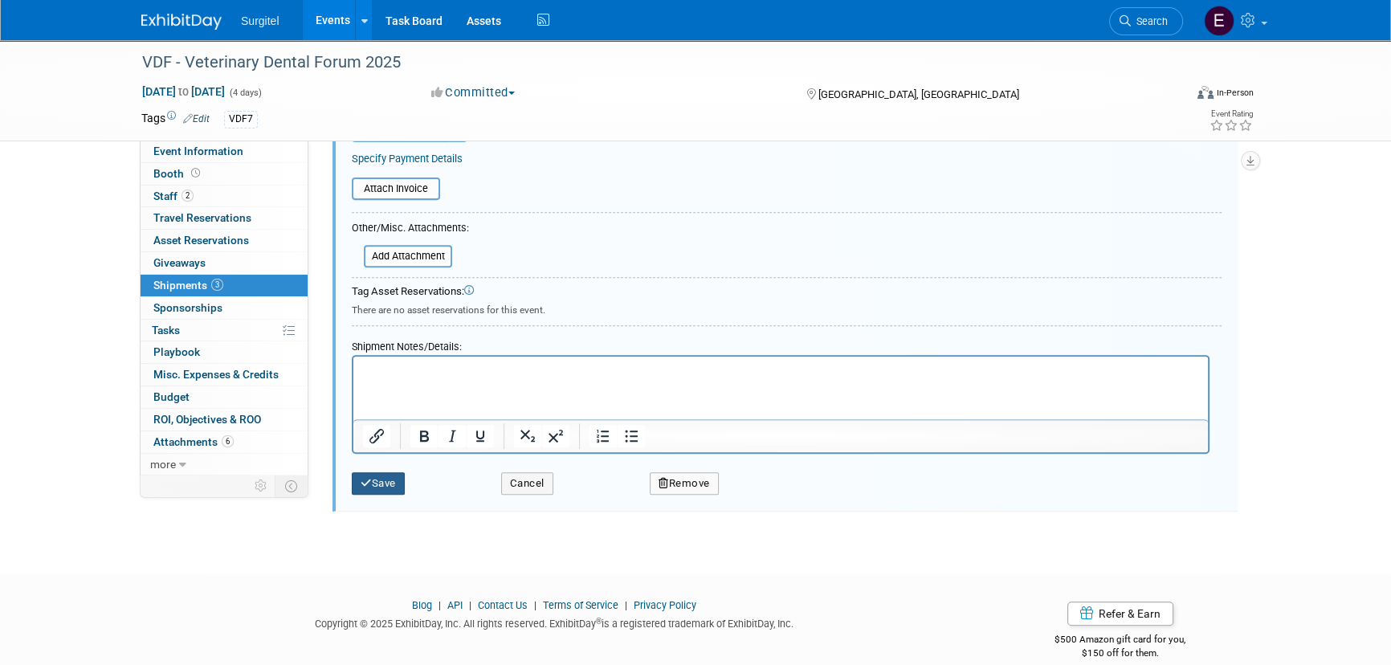
type input "Second Wet Lab Crate VDF ( delivered)"
click at [368, 478] on icon "submit" at bounding box center [366, 483] width 11 height 10
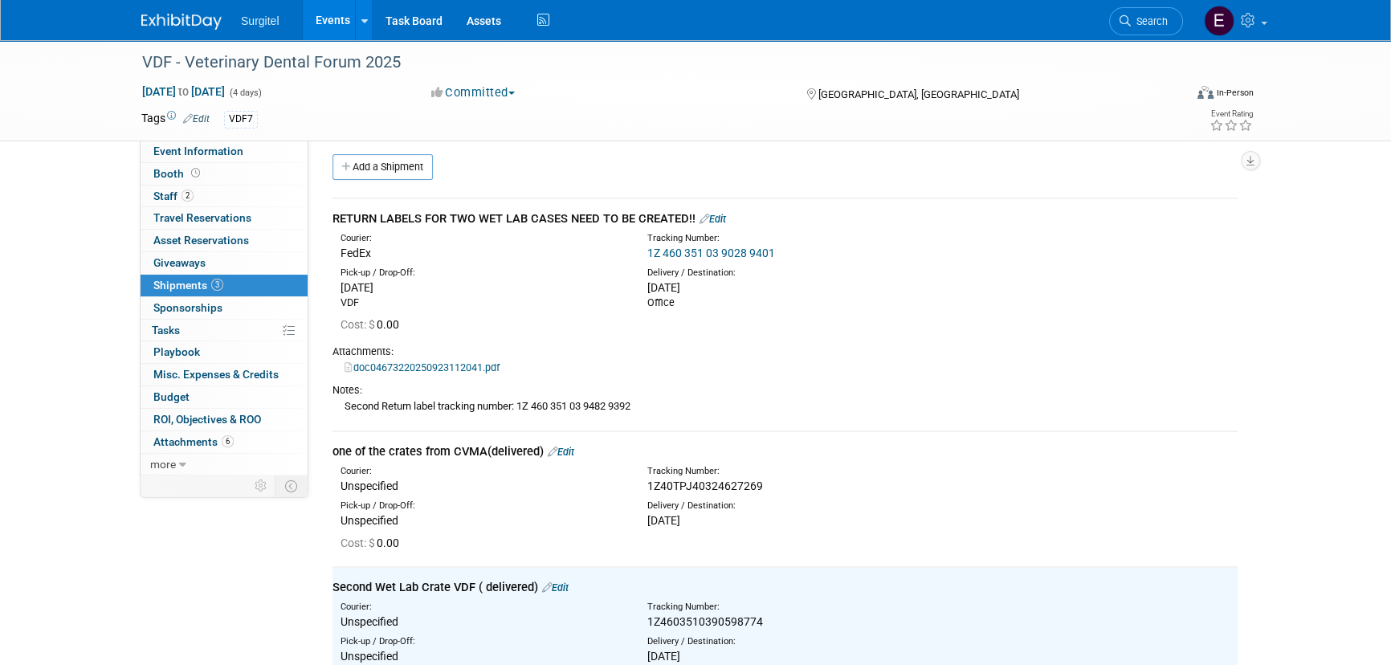
scroll to position [0, 0]
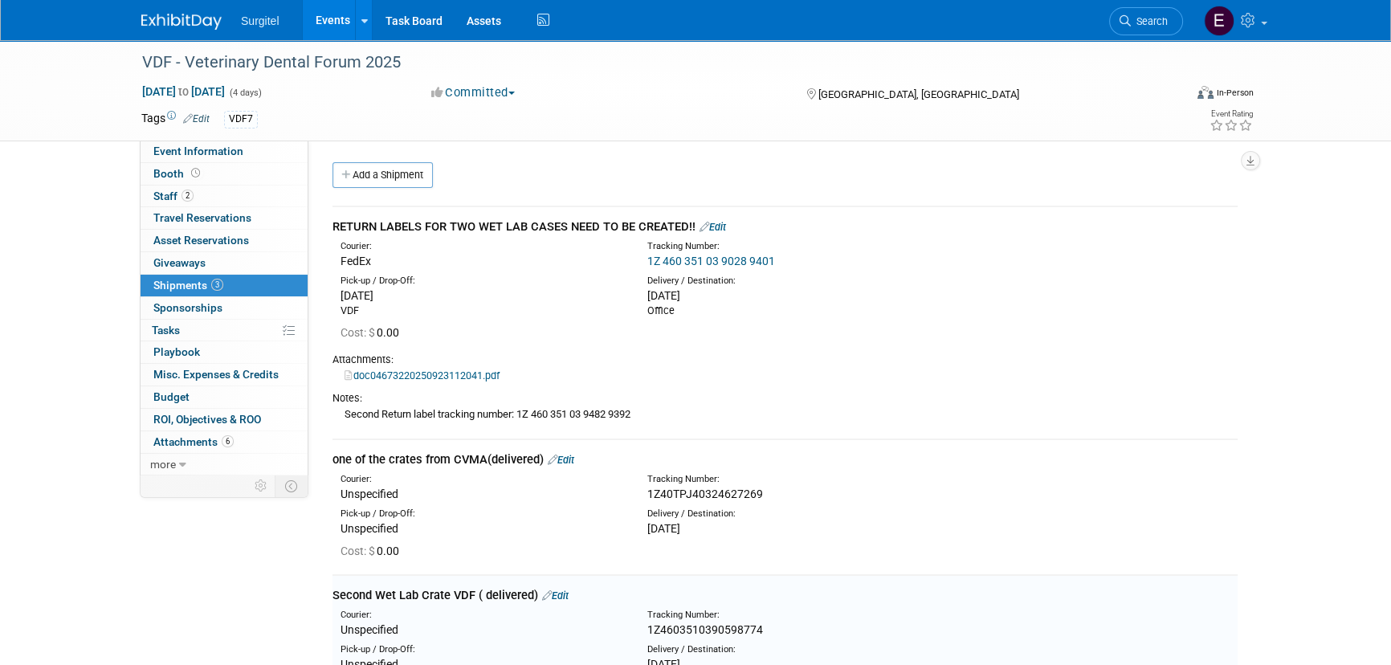
click at [723, 221] on link "Edit" at bounding box center [713, 227] width 27 height 12
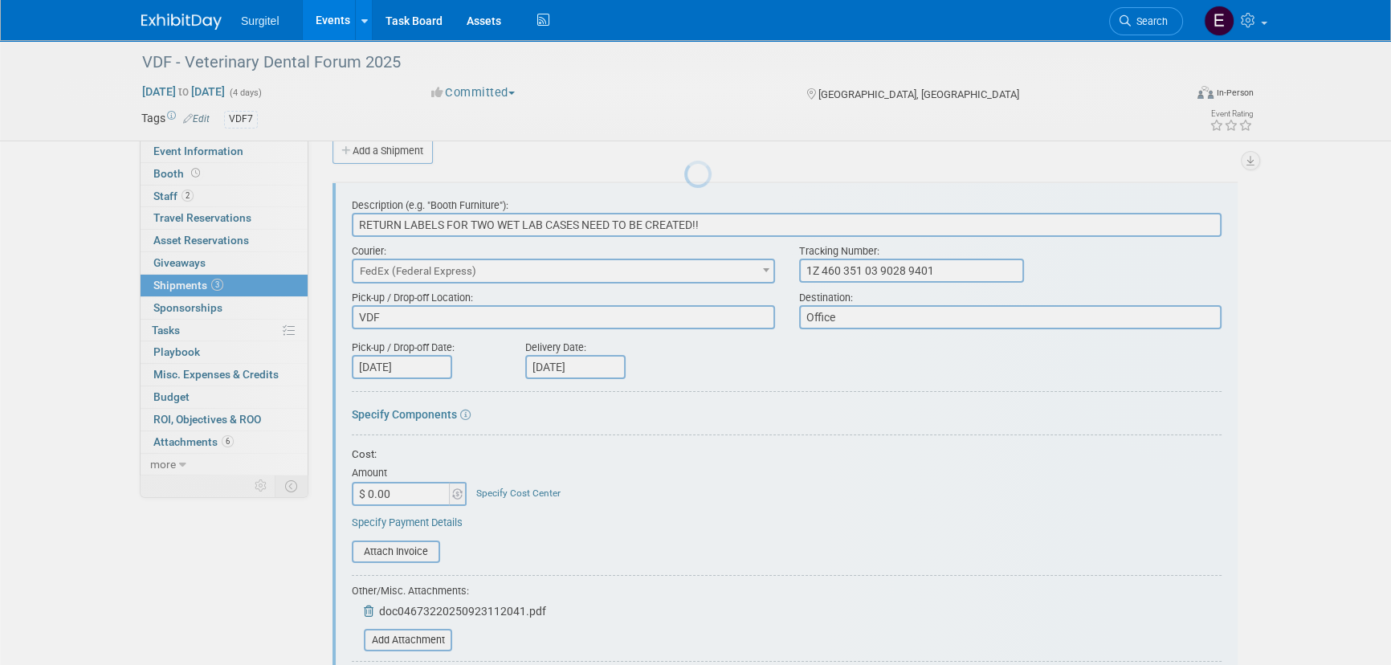
click at [721, 225] on body "Surgitel Events Add Event Bulk Upload Events Shareable Event Boards Recently Vi…" at bounding box center [695, 308] width 1391 height 665
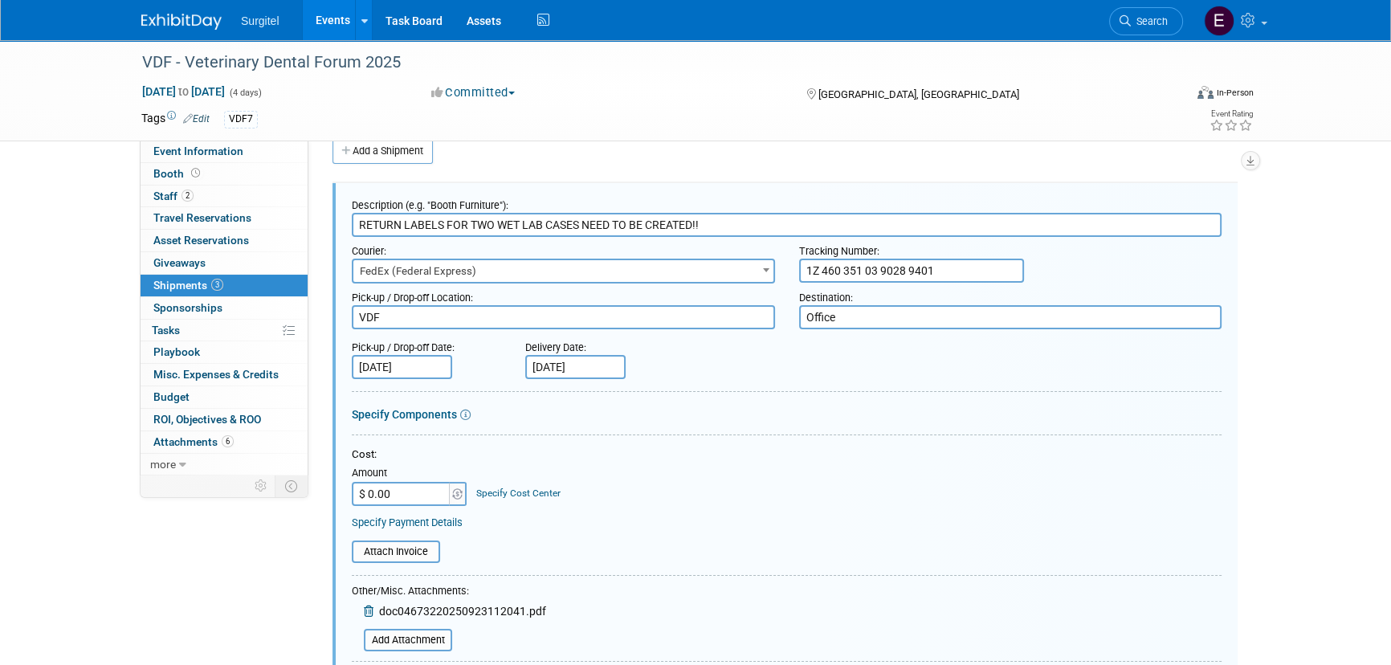
drag, startPoint x: 718, startPoint y: 226, endPoint x: 585, endPoint y: 227, distance: 133.4
click at [585, 227] on input "RETURN LABELS FOR TWO WET LAB CASES NEED TO BE CREATED!!" at bounding box center [787, 225] width 870 height 24
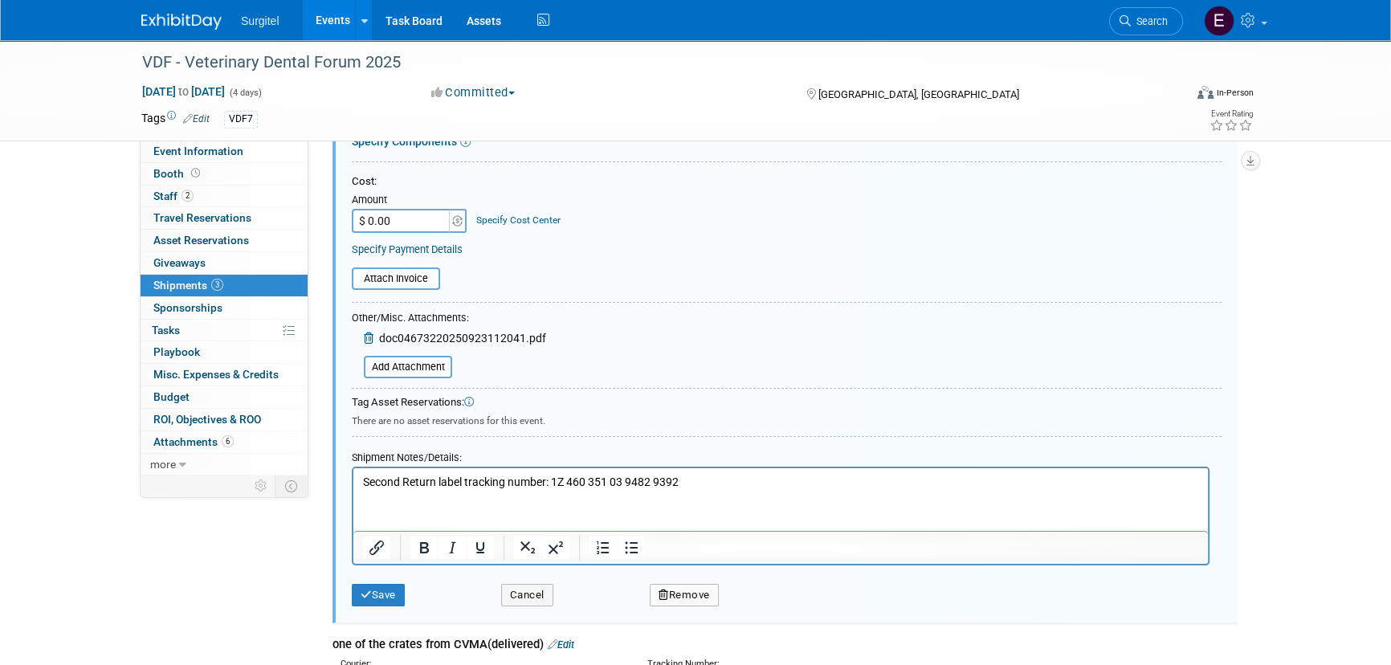
scroll to position [389, 0]
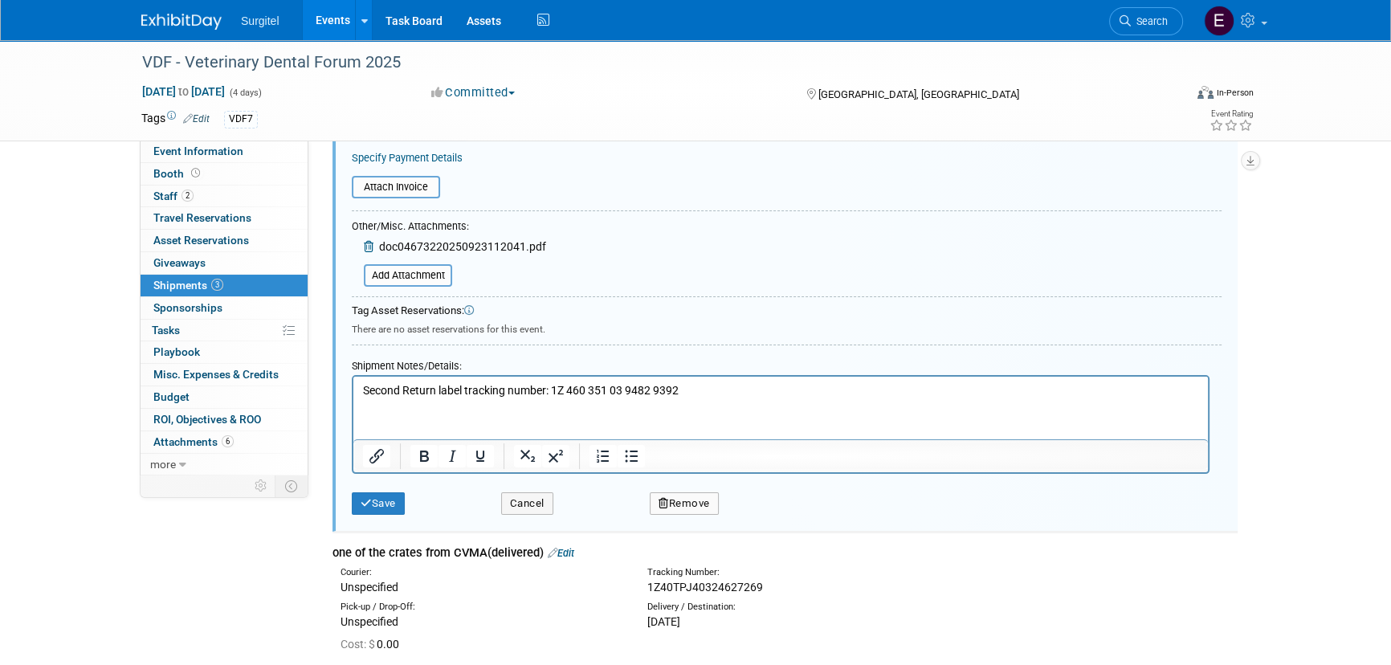
type input "RETURN LABELS FOR TWO WET LAB CASES"
click at [401, 496] on button "Save" at bounding box center [378, 503] width 53 height 22
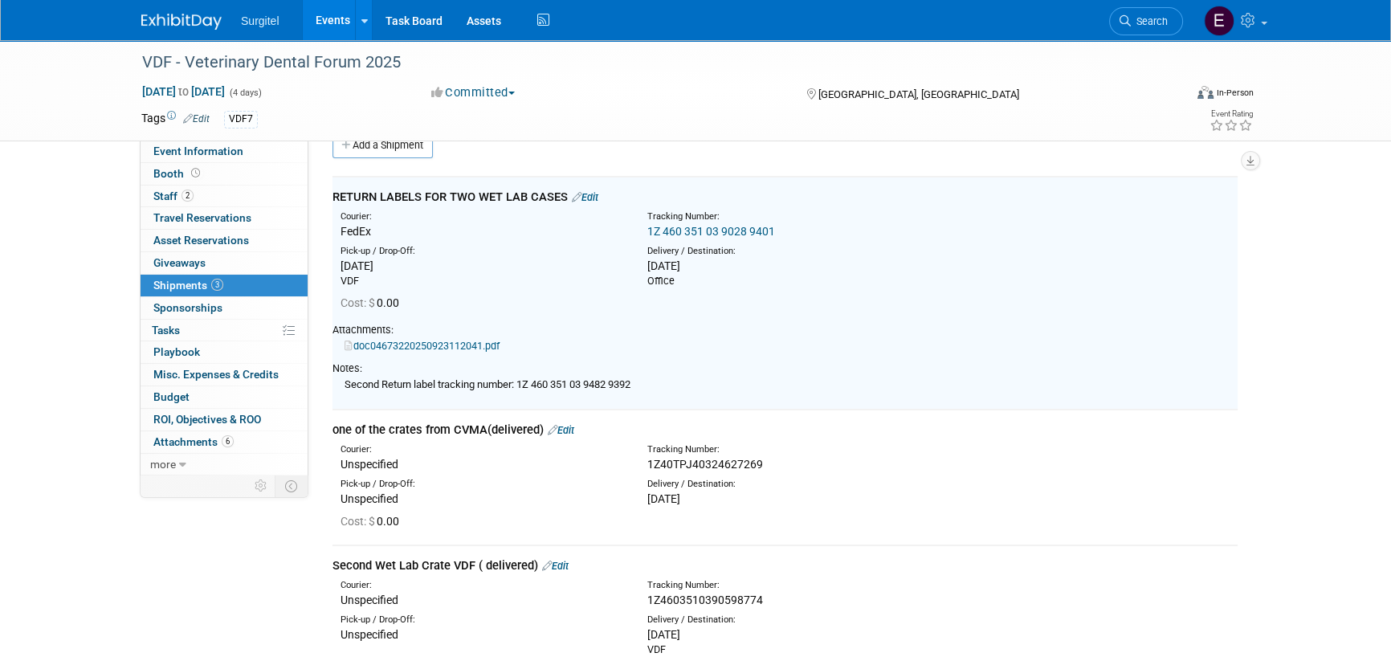
scroll to position [24, 0]
